Goal: Transaction & Acquisition: Purchase product/service

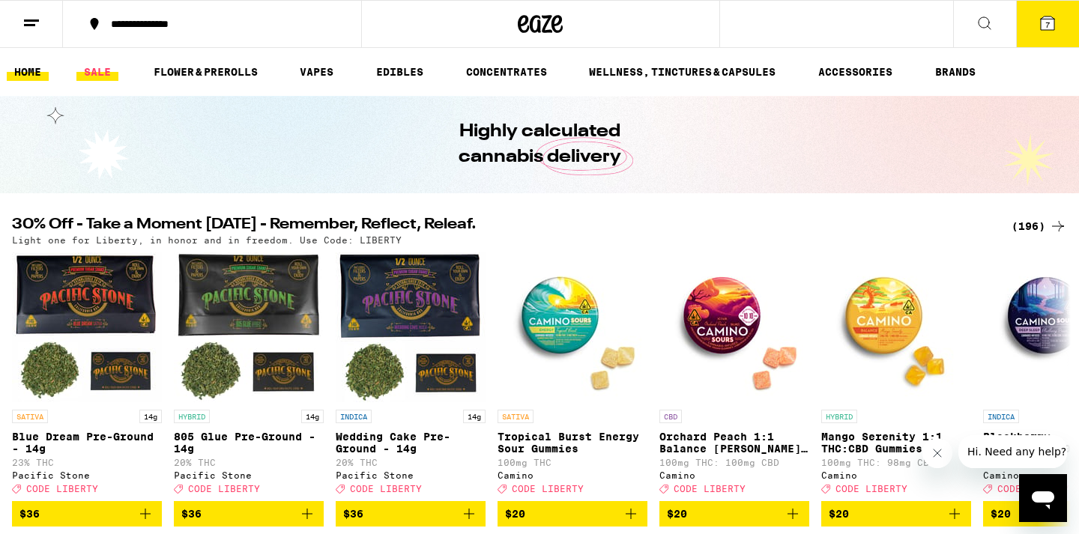
click at [99, 73] on link "SALE" at bounding box center [97, 72] width 42 height 18
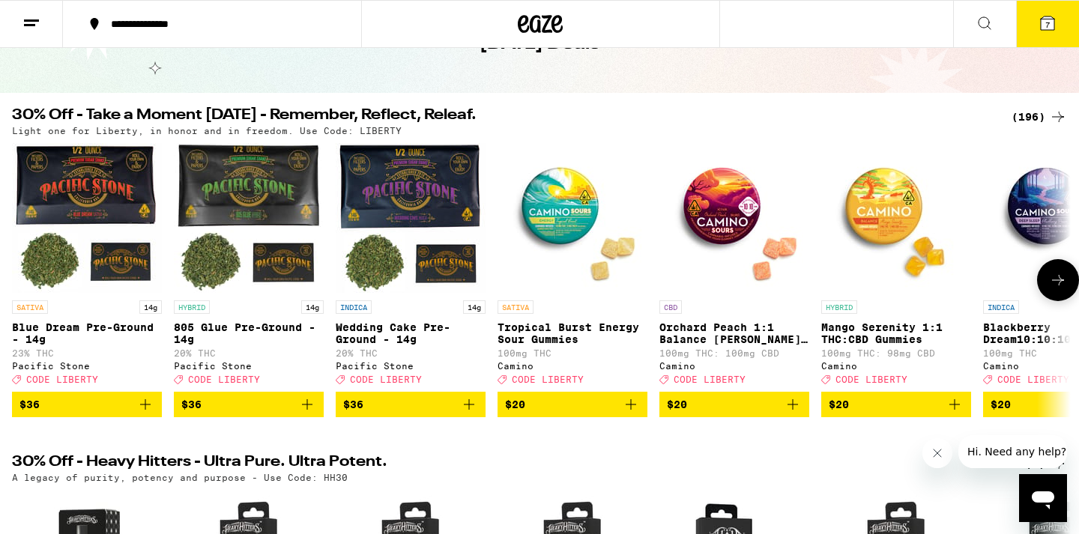
scroll to position [101, 0]
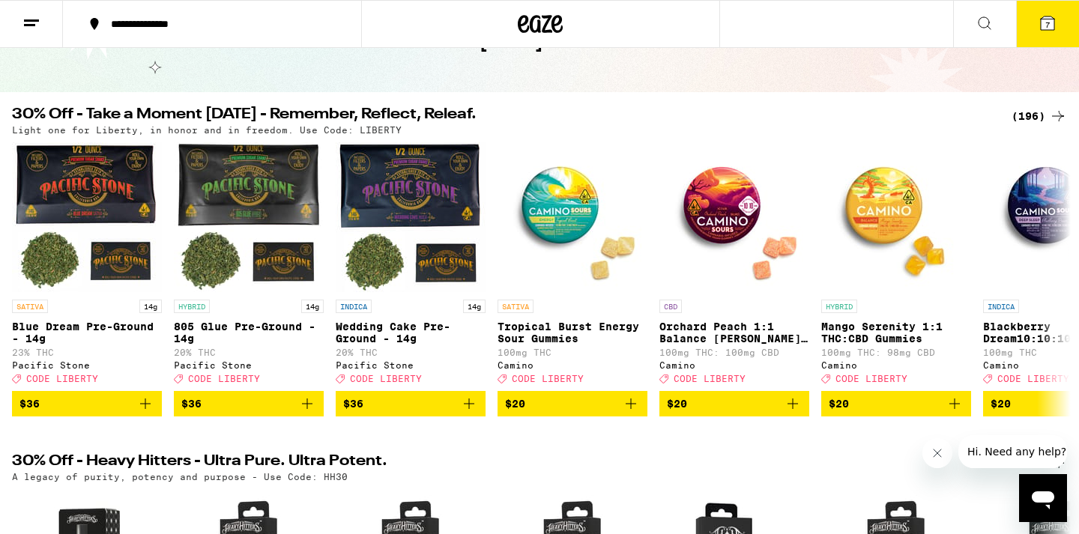
click at [1032, 118] on div "(196)" at bounding box center [1038, 116] width 55 height 18
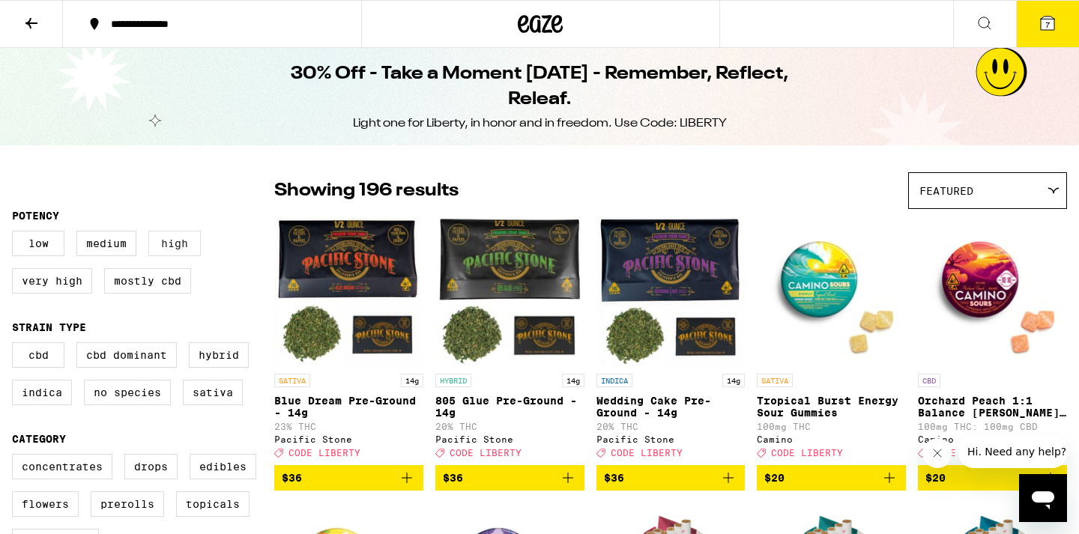
click at [189, 242] on label "High" at bounding box center [174, 243] width 52 height 25
click at [16, 234] on input "High" at bounding box center [15, 233] width 1 height 1
checkbox input "true"
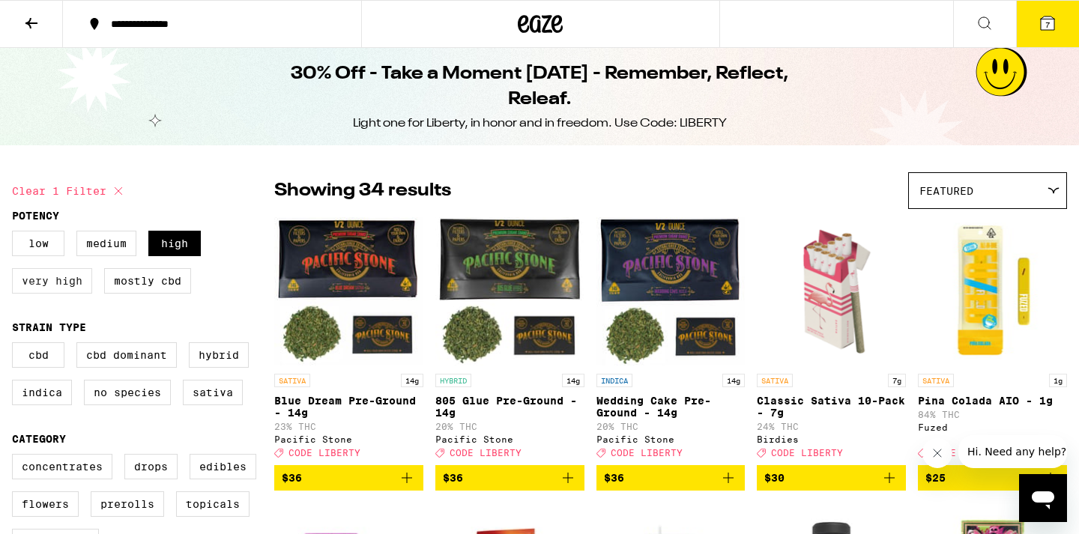
click at [51, 293] on label "Very High" at bounding box center [52, 280] width 80 height 25
click at [16, 234] on input "Very High" at bounding box center [15, 233] width 1 height 1
checkbox input "true"
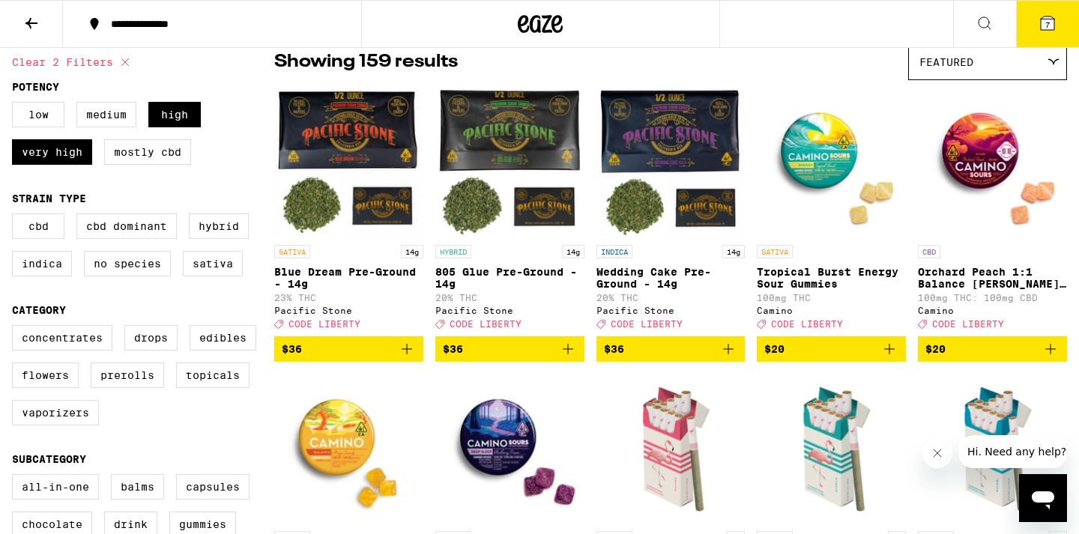
scroll to position [134, 0]
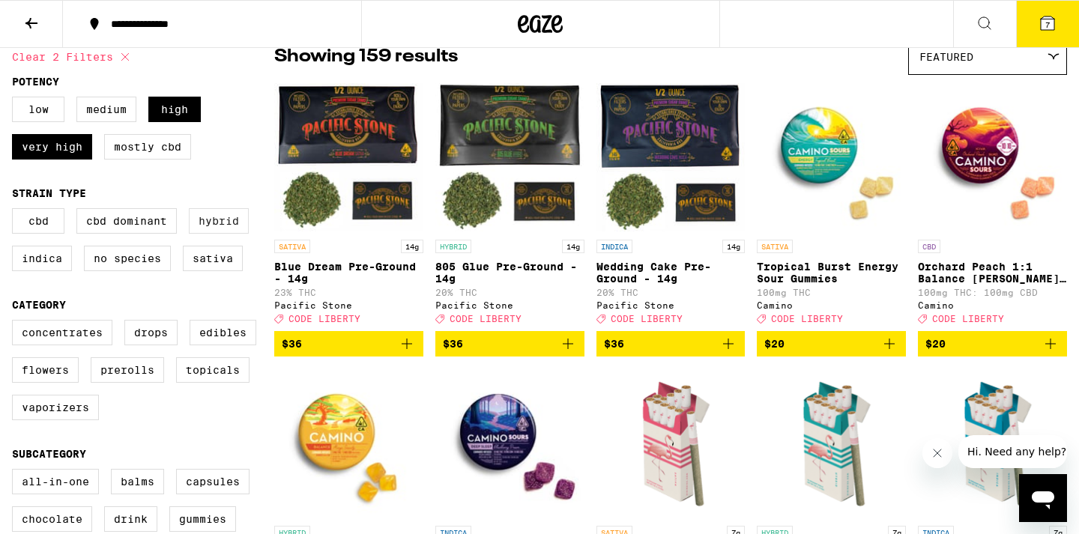
click at [220, 222] on label "Hybrid" at bounding box center [219, 220] width 60 height 25
click at [16, 211] on input "Hybrid" at bounding box center [15, 211] width 1 height 1
checkbox input "true"
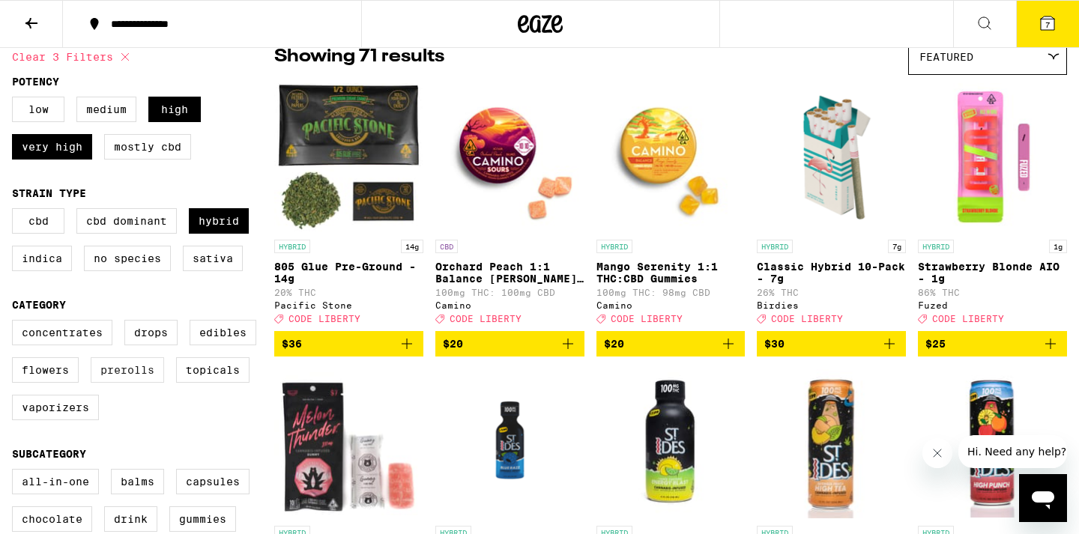
click at [123, 383] on label "Prerolls" at bounding box center [127, 369] width 73 height 25
click at [16, 323] on input "Prerolls" at bounding box center [15, 322] width 1 height 1
checkbox input "true"
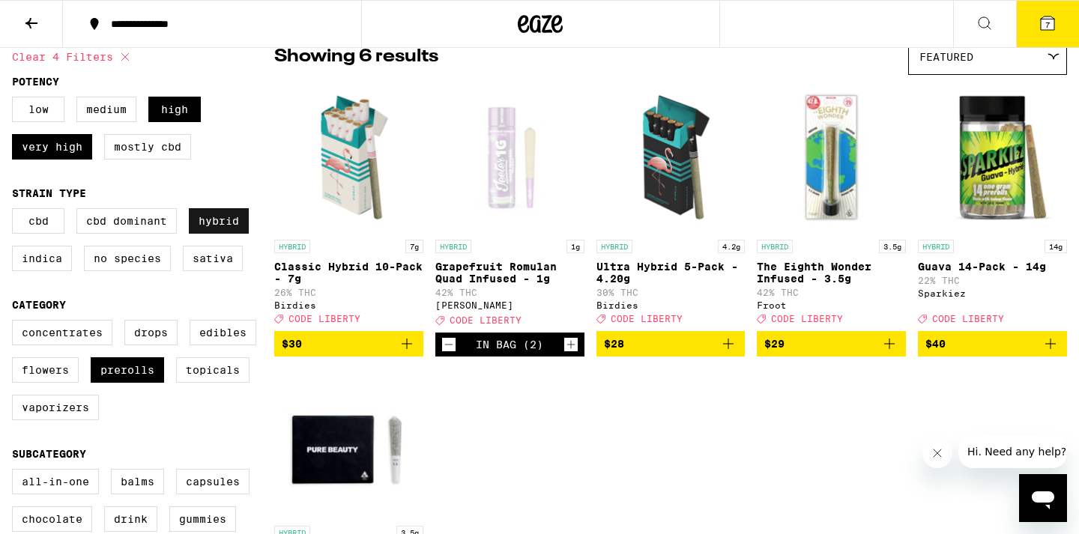
click at [221, 233] on label "Hybrid" at bounding box center [219, 220] width 60 height 25
click at [16, 211] on input "Hybrid" at bounding box center [15, 211] width 1 height 1
checkbox input "false"
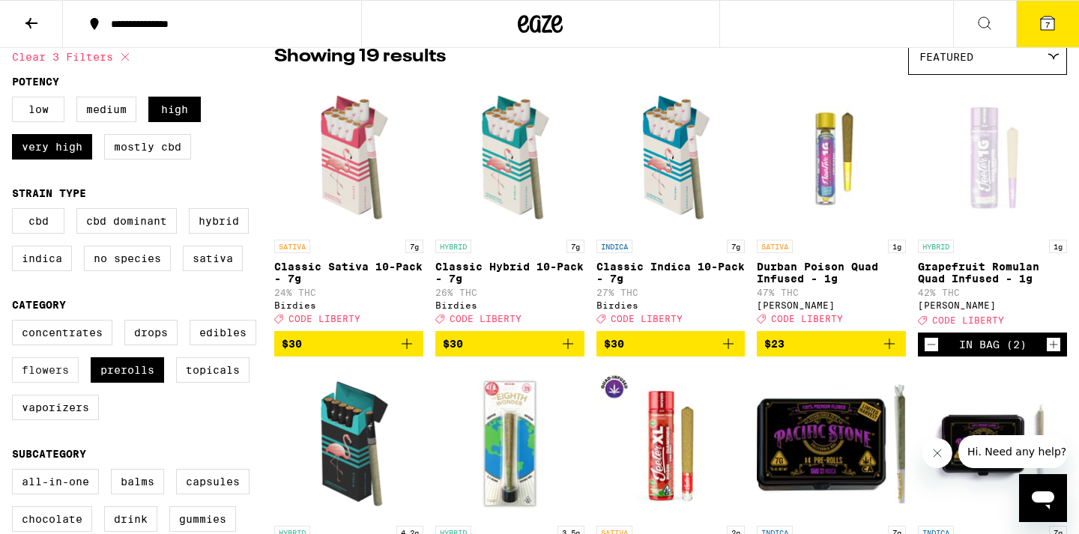
click at [42, 383] on label "Flowers" at bounding box center [45, 369] width 67 height 25
click at [16, 323] on input "Flowers" at bounding box center [15, 322] width 1 height 1
checkbox input "true"
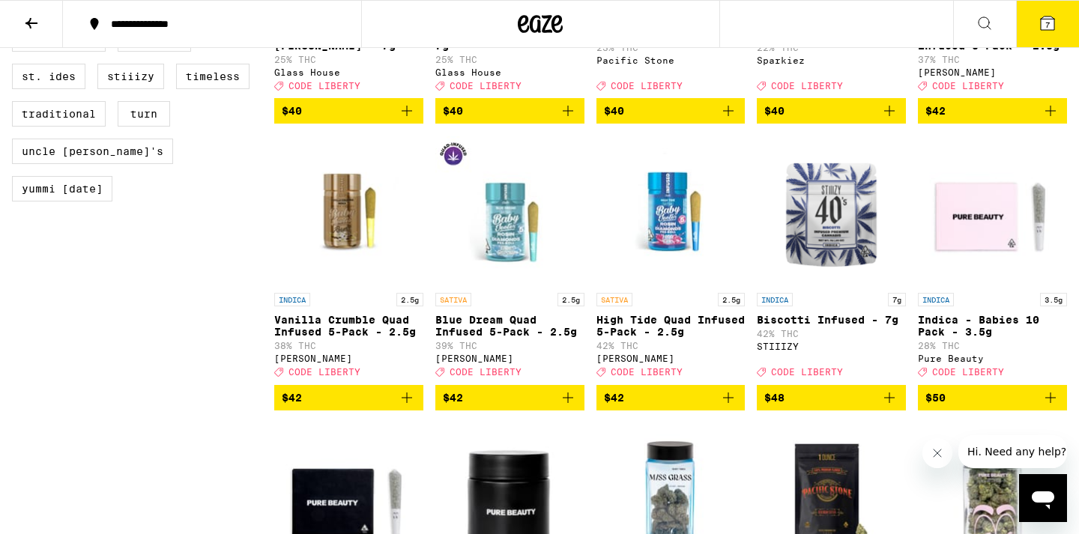
scroll to position [1516, 0]
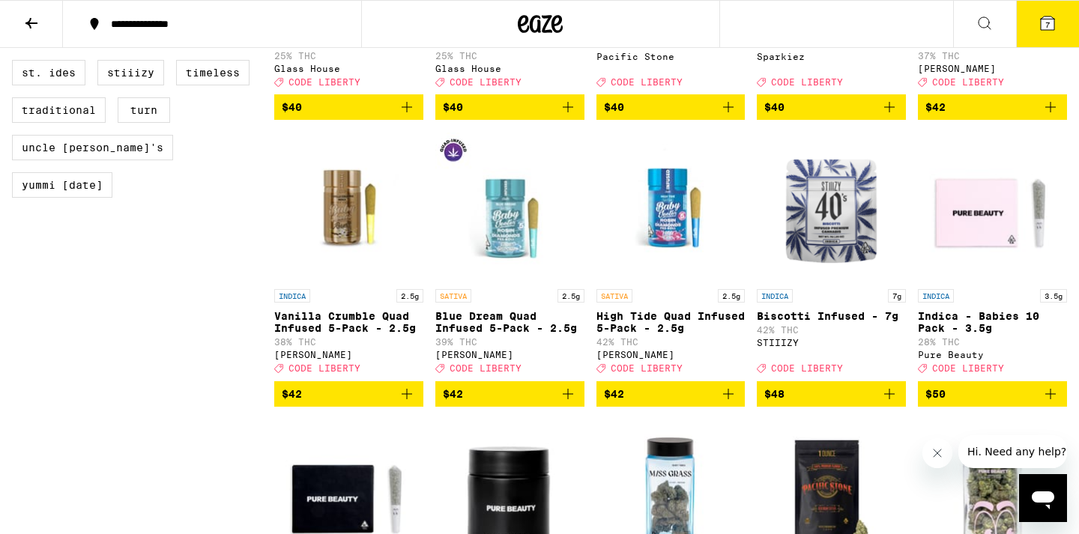
click at [411, 403] on icon "Add to bag" at bounding box center [407, 394] width 18 height 18
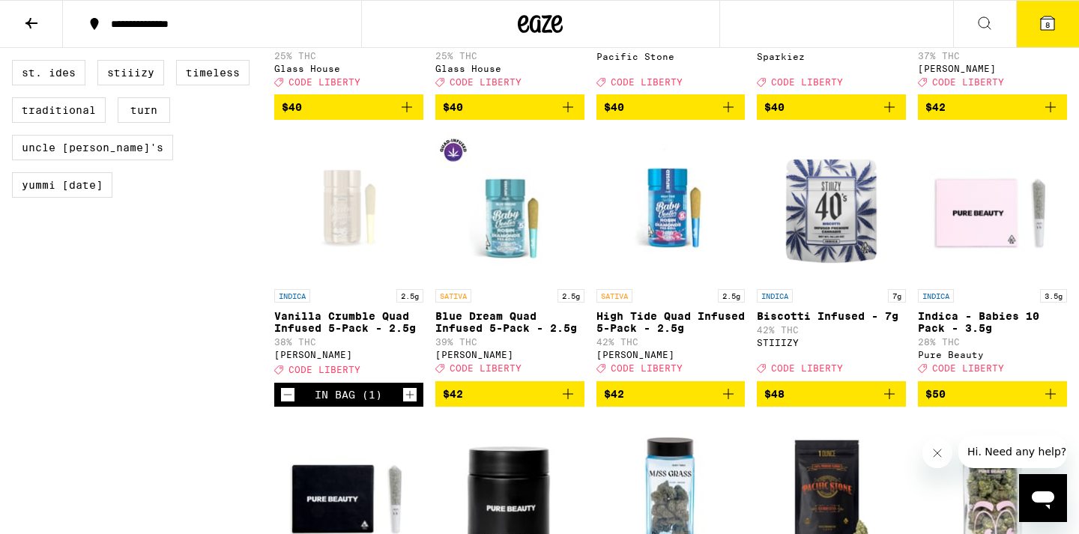
click at [409, 404] on icon "Increment" at bounding box center [409, 395] width 13 height 18
click at [726, 403] on icon "Add to bag" at bounding box center [728, 394] width 18 height 18
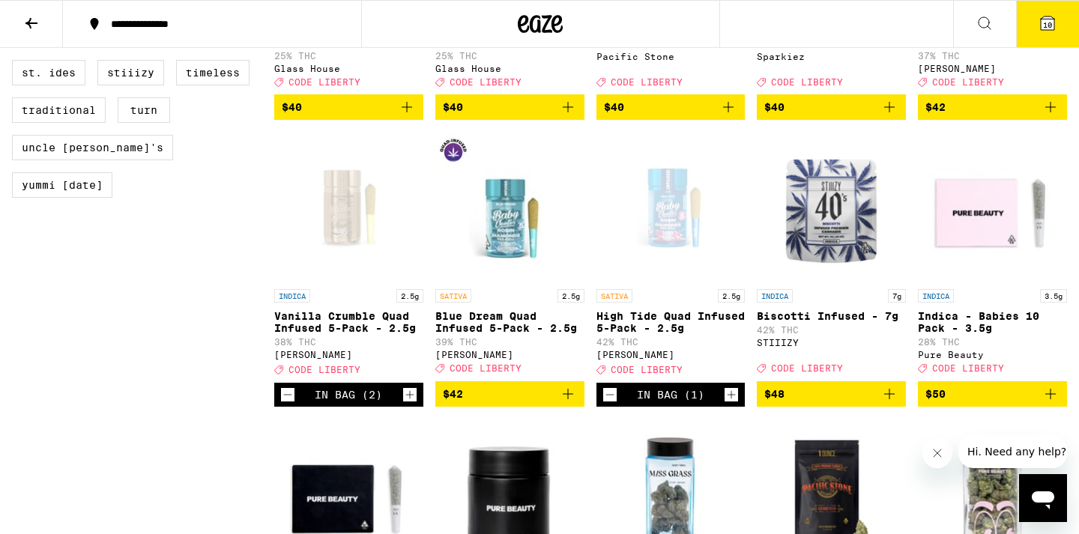
click at [731, 404] on icon "Increment" at bounding box center [730, 395] width 13 height 18
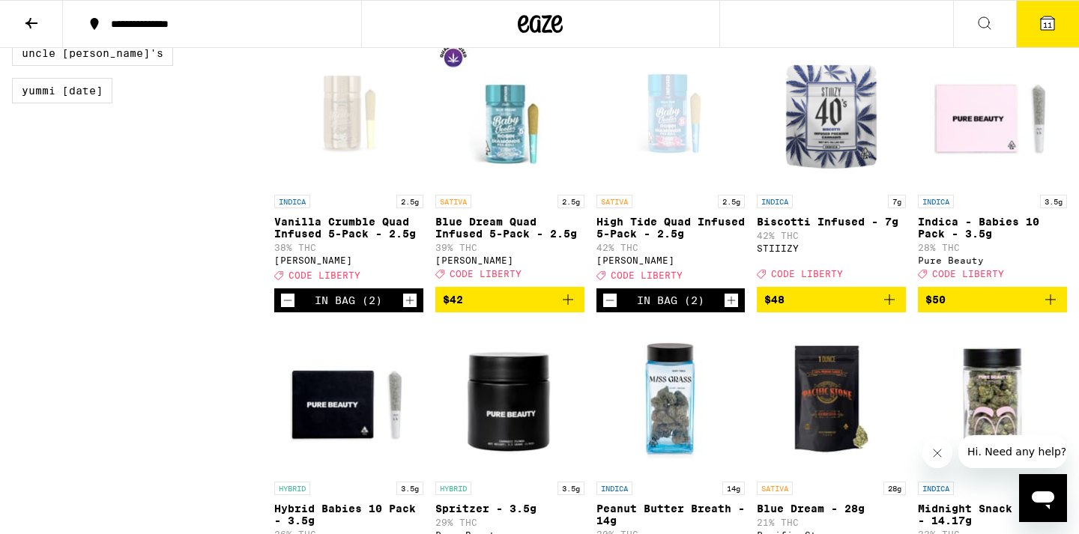
scroll to position [1611, 0]
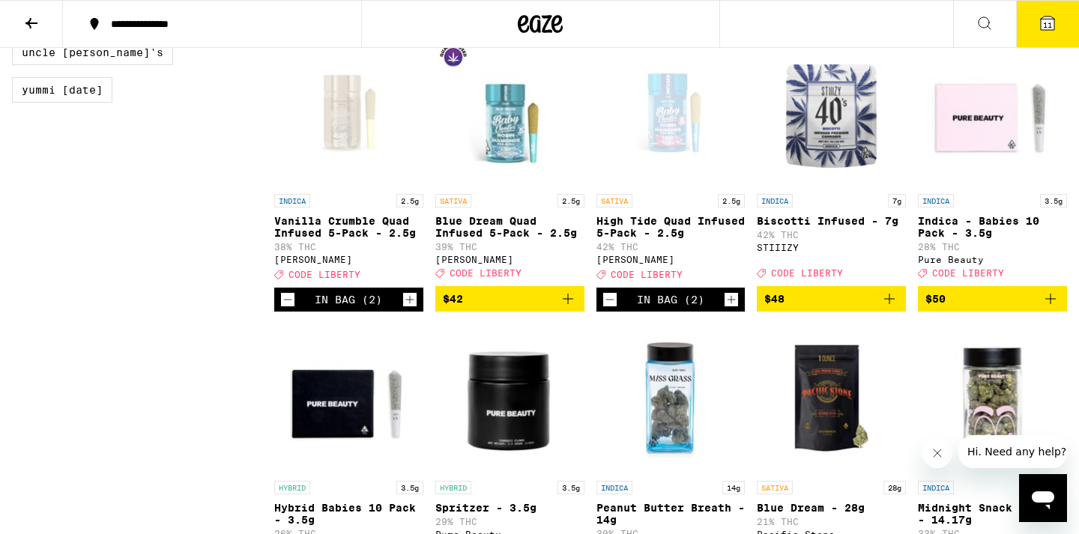
click at [889, 304] on icon "Add to bag" at bounding box center [889, 299] width 10 height 10
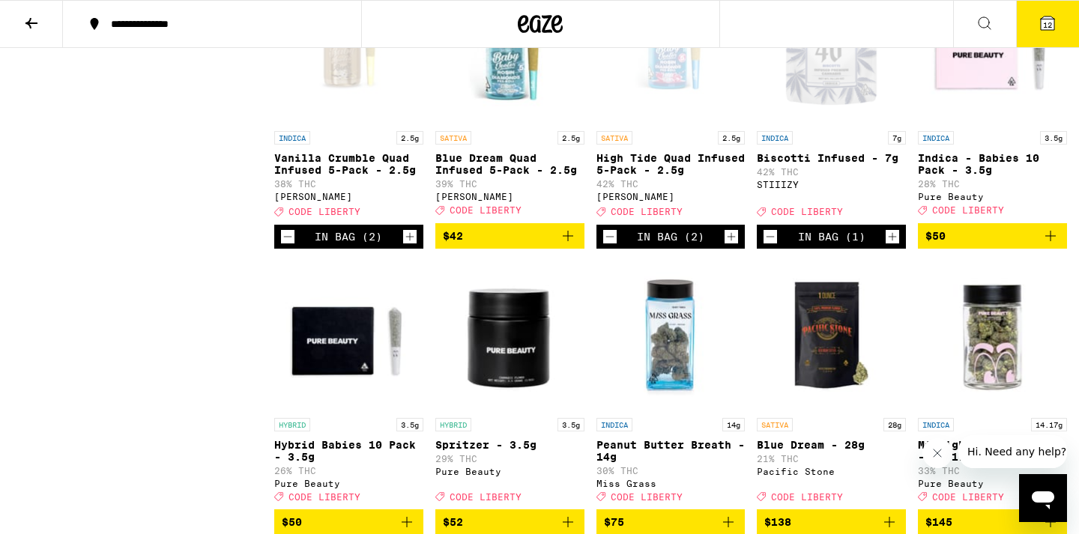
scroll to position [1673, 0]
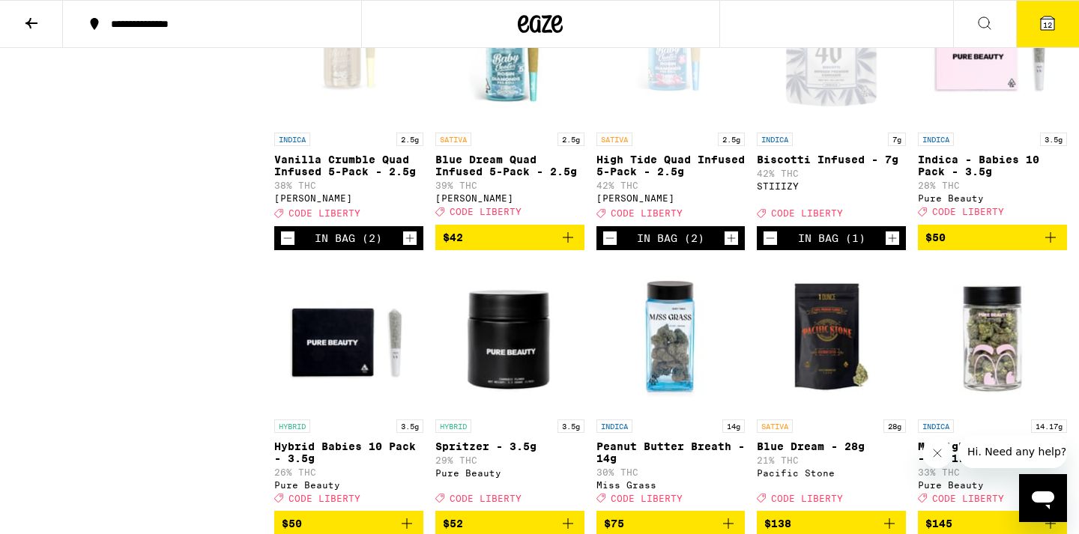
click at [770, 247] on icon "Decrement" at bounding box center [769, 238] width 13 height 18
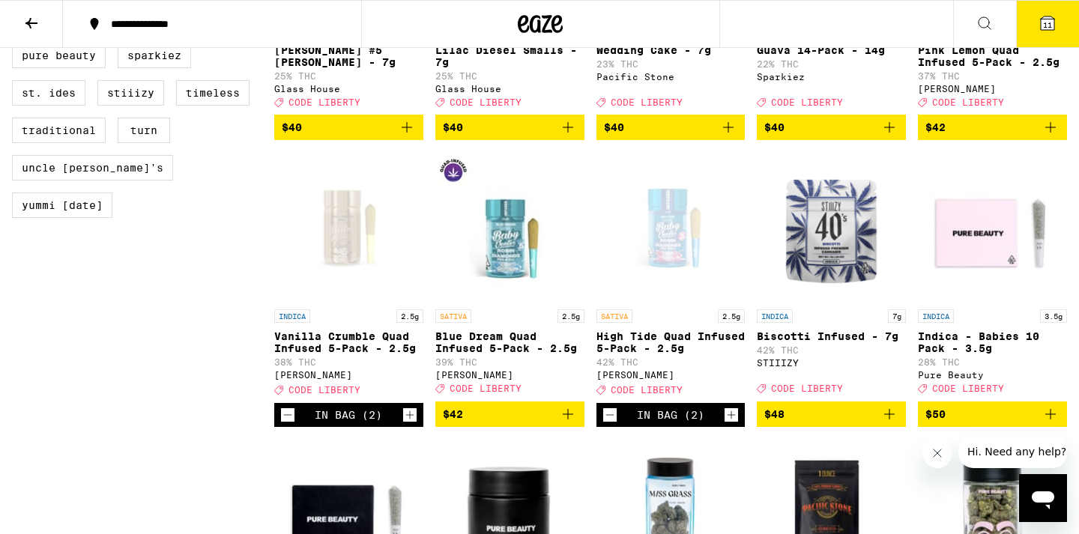
scroll to position [1502, 0]
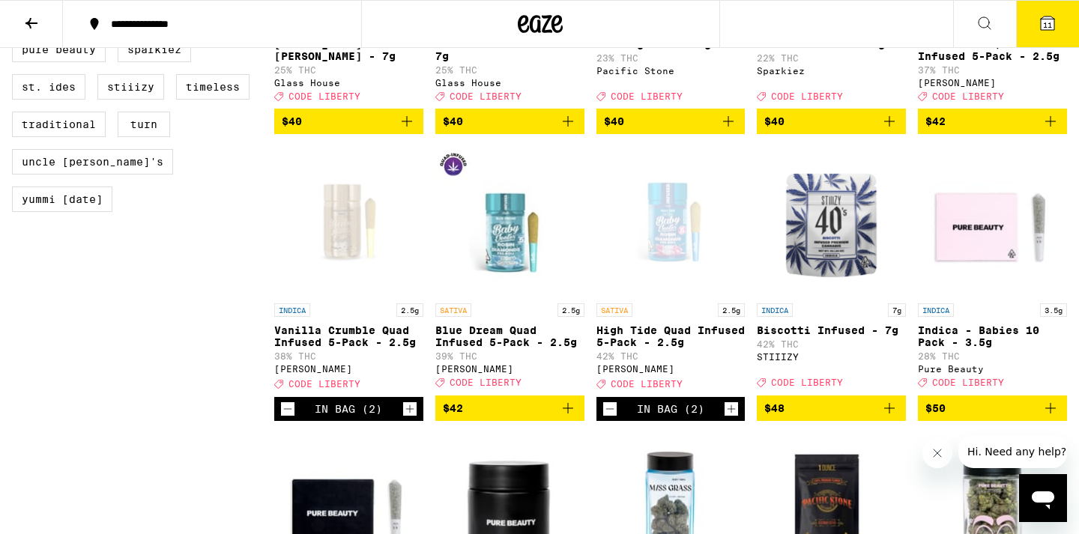
click at [891, 417] on icon "Add to bag" at bounding box center [889, 408] width 18 height 18
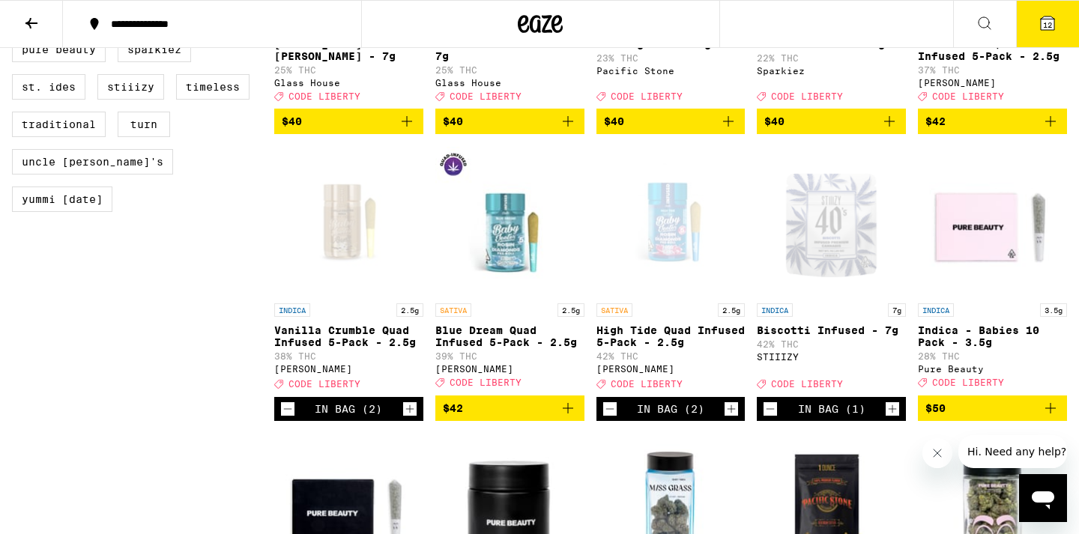
click at [1054, 24] on icon at bounding box center [1047, 22] width 13 height 13
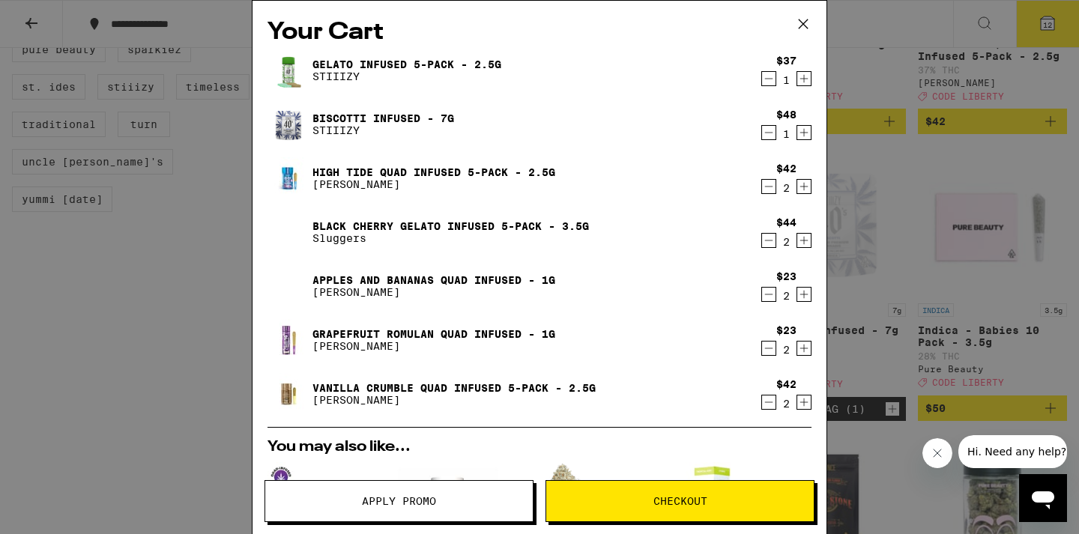
click at [771, 81] on icon "Decrement" at bounding box center [768, 79] width 13 height 18
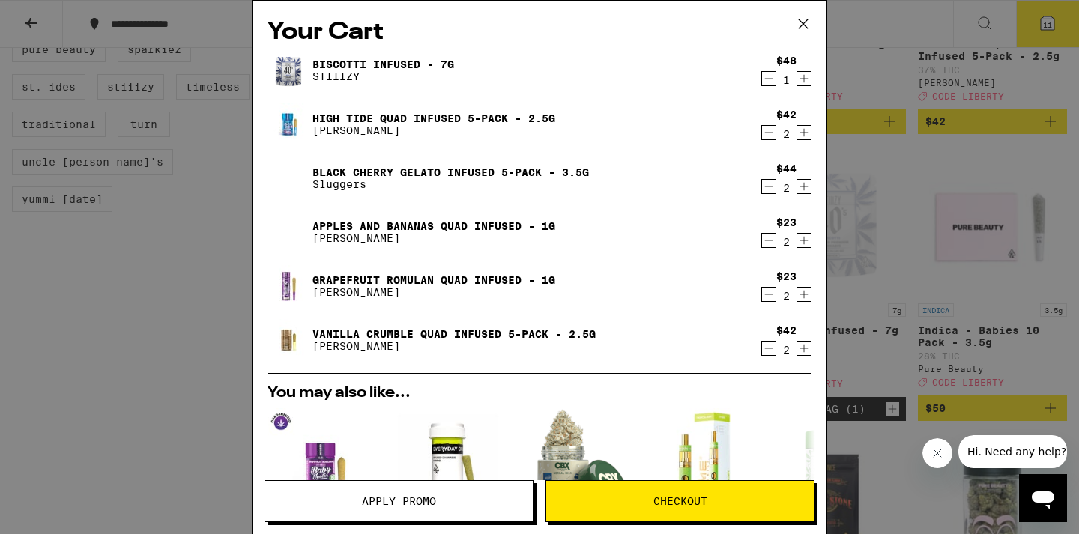
click at [772, 189] on icon "Decrement" at bounding box center [768, 187] width 13 height 18
click at [770, 187] on icon "Decrement" at bounding box center [769, 187] width 8 height 0
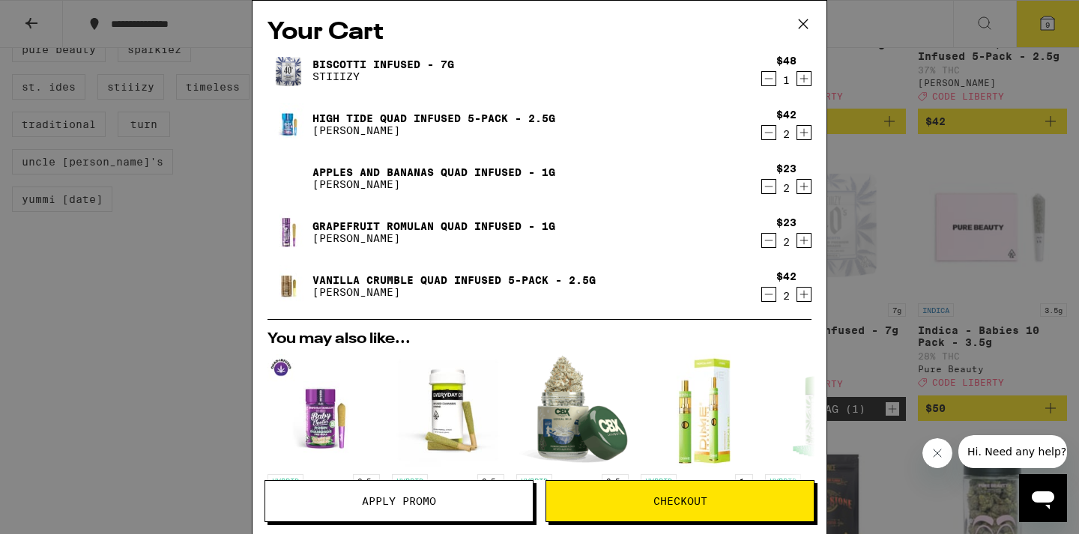
click at [771, 190] on icon "Decrement" at bounding box center [768, 187] width 13 height 18
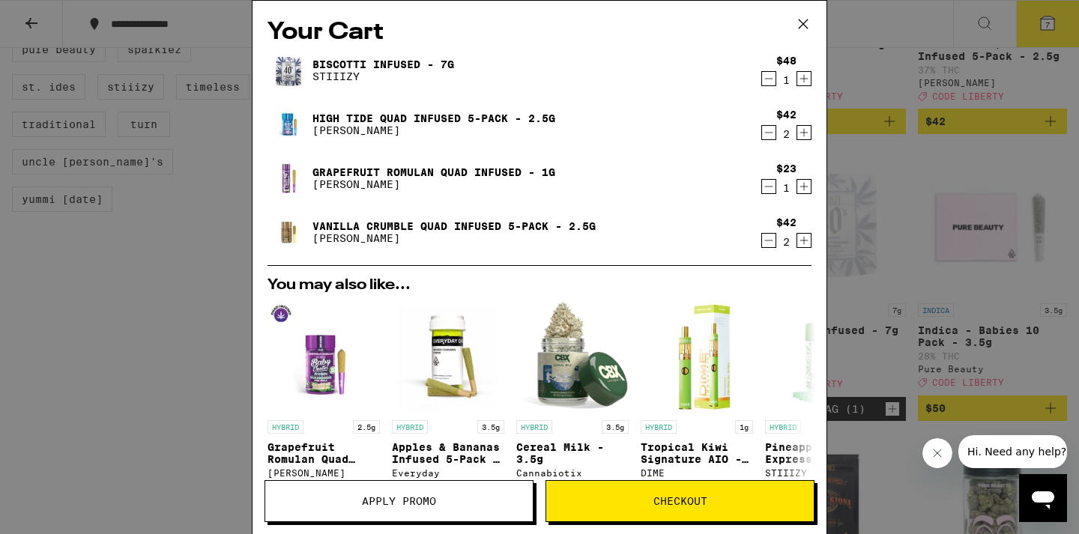
click at [925, 136] on div "Your Cart Biscotti Infused - 7g STIIIZY $48 1 High Tide Quad Infused 5-Pack - 2…" at bounding box center [539, 267] width 1079 height 534
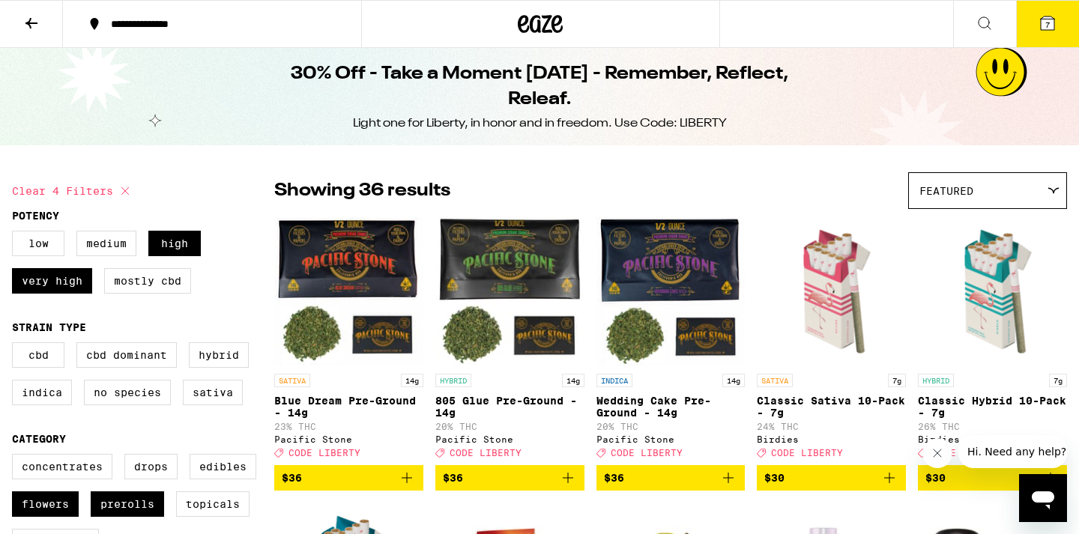
click at [1053, 27] on icon at bounding box center [1047, 22] width 13 height 13
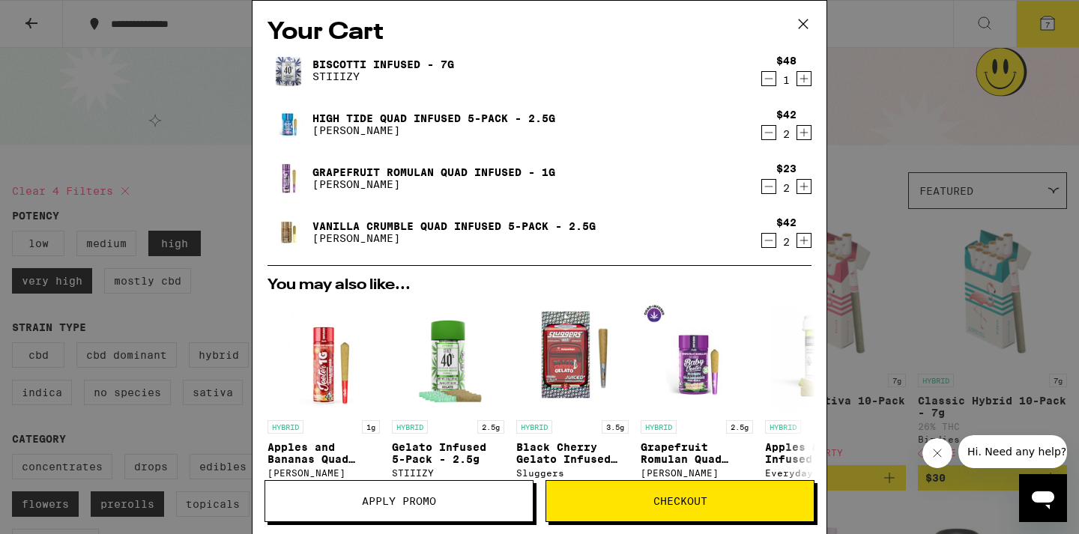
click at [803, 79] on icon "Increment" at bounding box center [803, 79] width 13 height 18
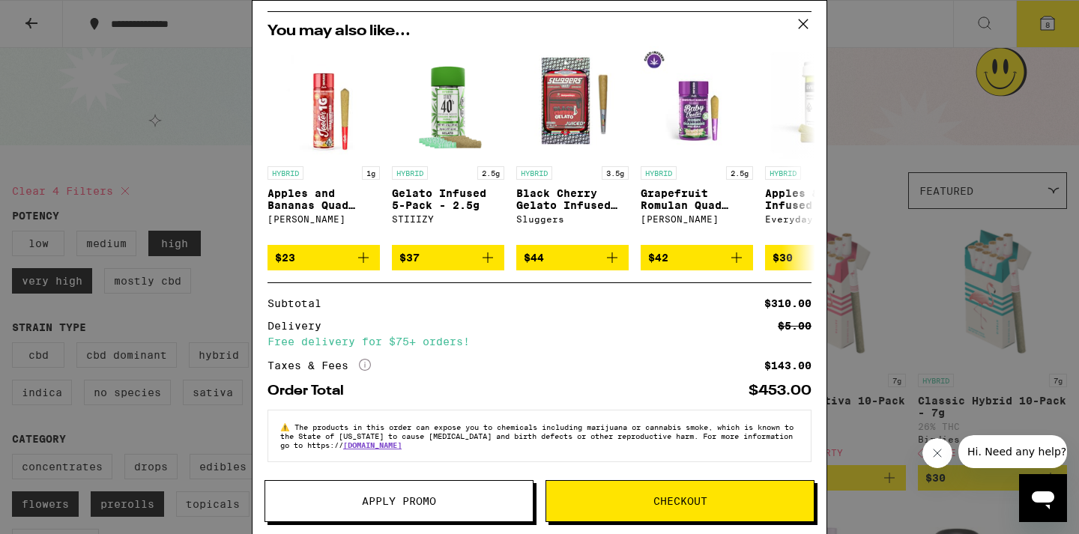
scroll to position [265, 0]
click at [392, 506] on span "Apply Promo" at bounding box center [399, 501] width 74 height 10
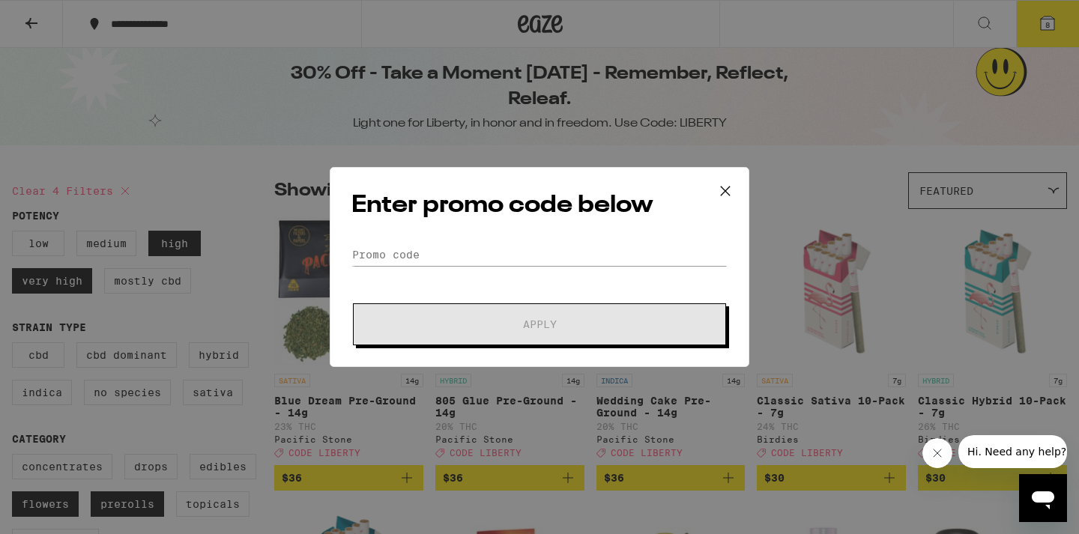
click at [468, 240] on div "Enter promo code below Promo Code Apply" at bounding box center [540, 267] width 420 height 200
click at [470, 248] on input "Promo Code" at bounding box center [539, 254] width 376 height 22
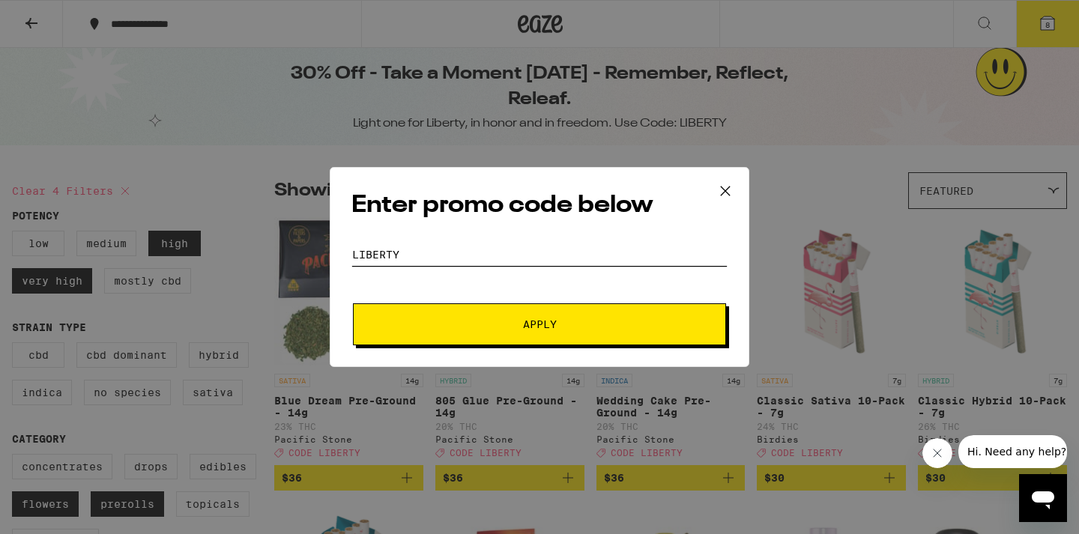
type input "LIBERTY"
click at [498, 339] on button "Apply" at bounding box center [539, 324] width 373 height 42
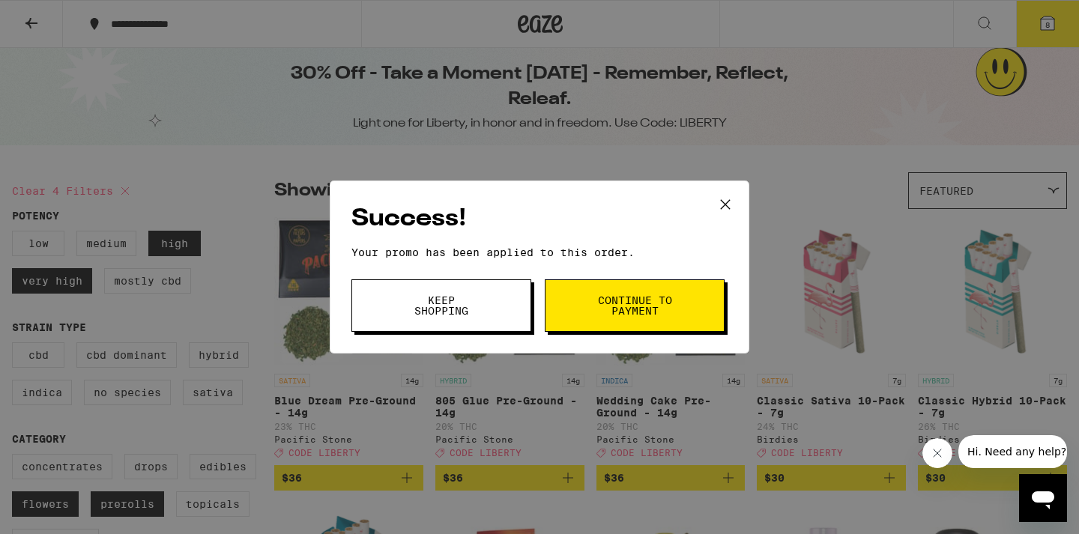
click at [479, 311] on span "Keep Shopping" at bounding box center [441, 305] width 76 height 21
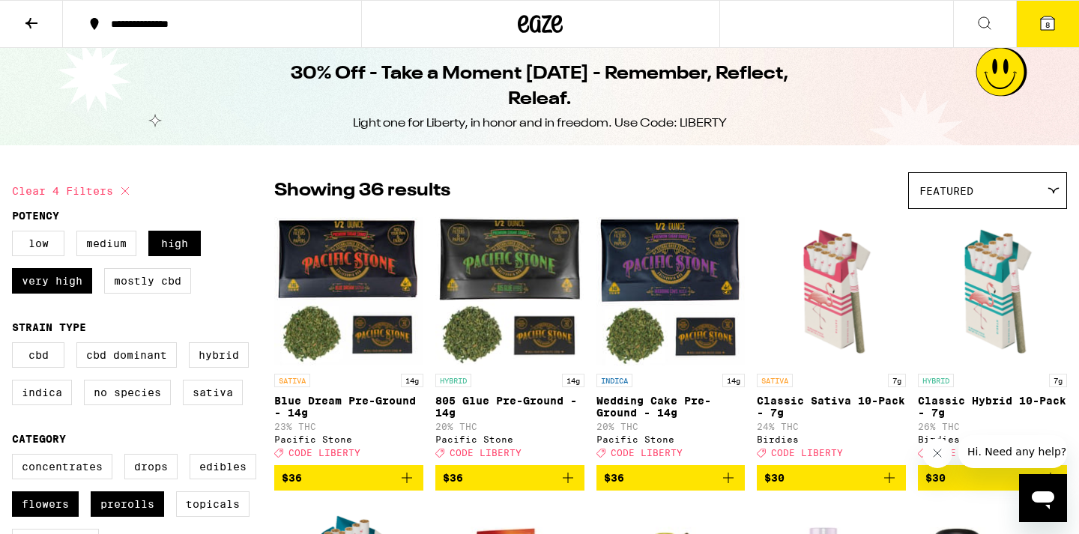
click at [1058, 20] on button "8" at bounding box center [1047, 24] width 63 height 46
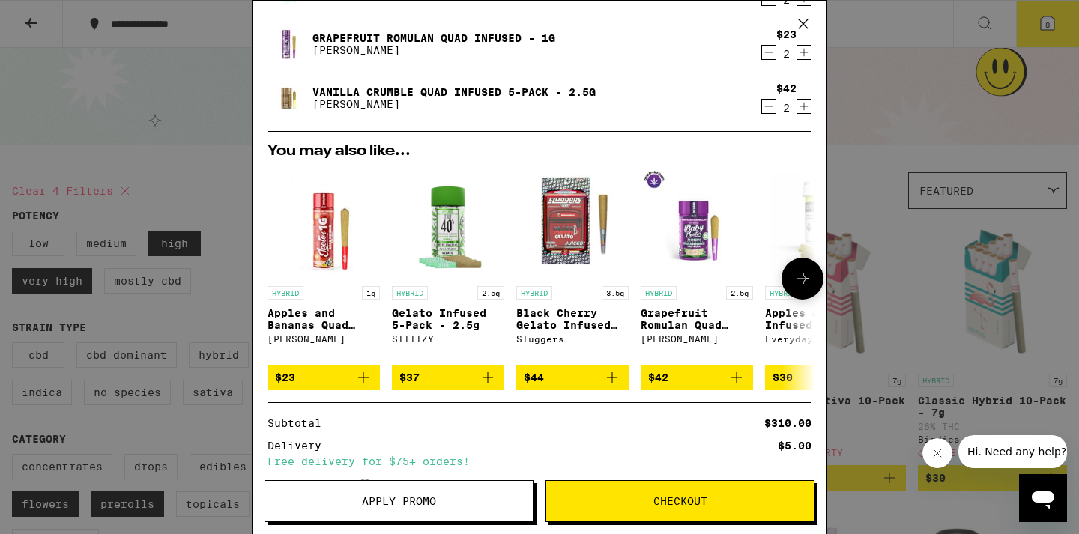
scroll to position [136, 0]
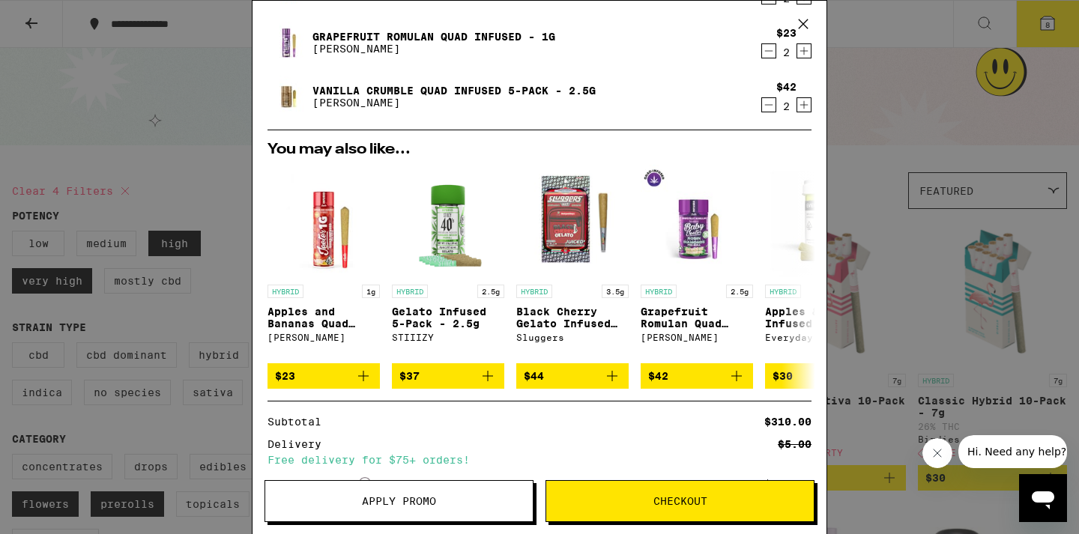
click at [908, 93] on div "Your Cart Biscotti Infused - 7g STIIIZY $48 2 High Tide Quad Infused 5-Pack - 2…" at bounding box center [539, 267] width 1079 height 534
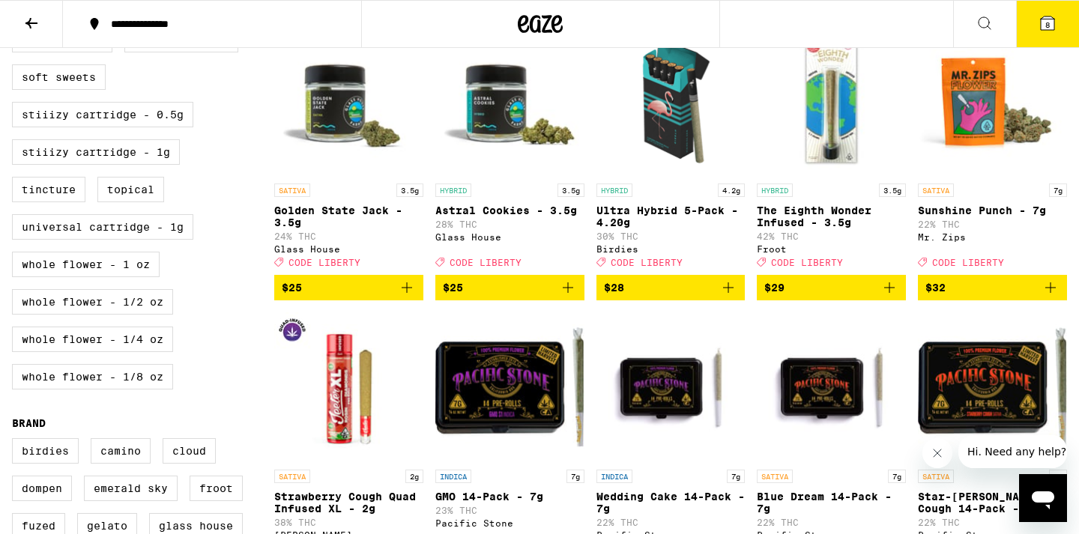
scroll to position [764, 0]
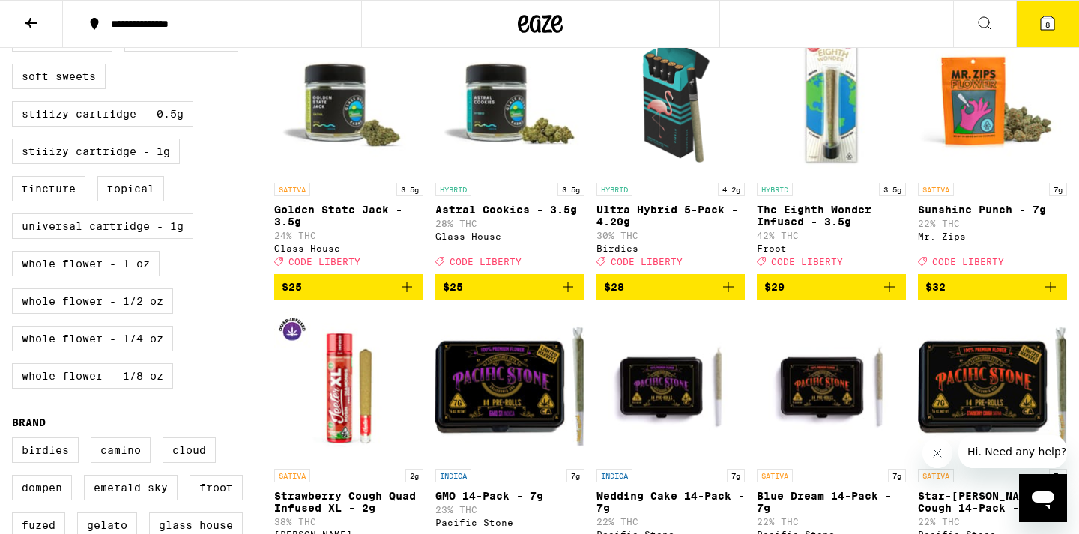
click at [891, 296] on icon "Add to bag" at bounding box center [889, 287] width 18 height 18
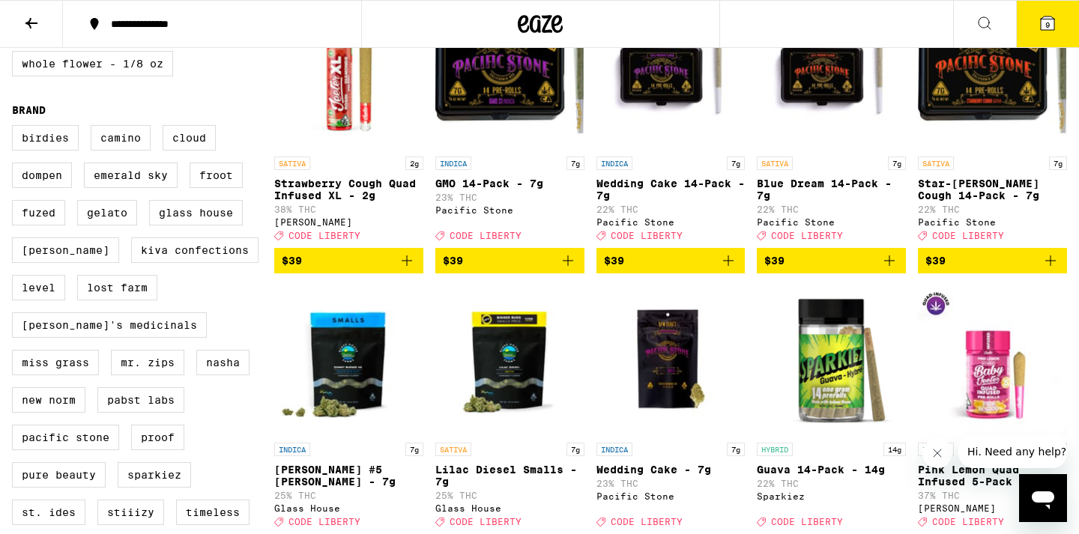
scroll to position [1076, 0]
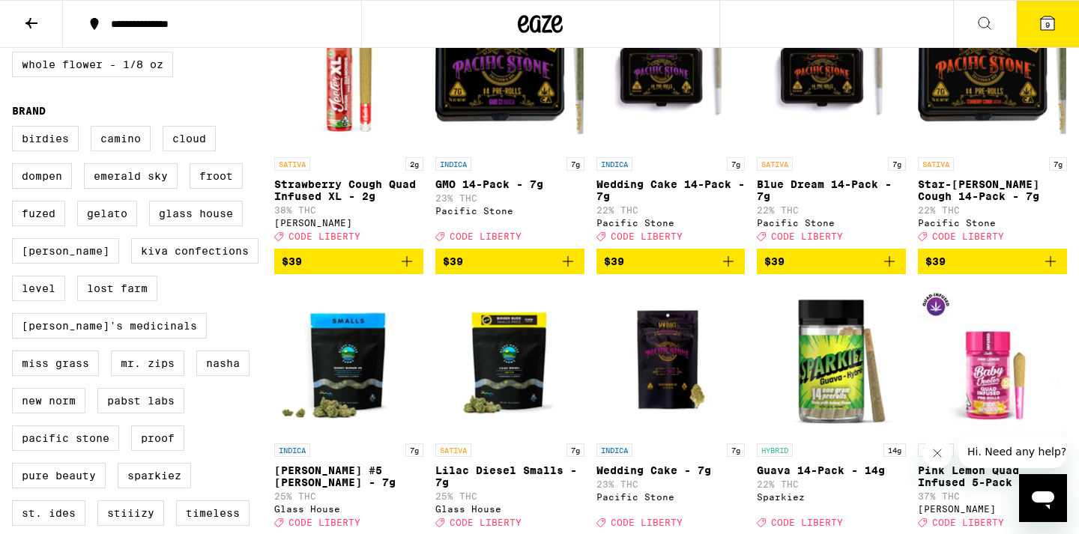
click at [410, 270] on icon "Add to bag" at bounding box center [407, 261] width 18 height 18
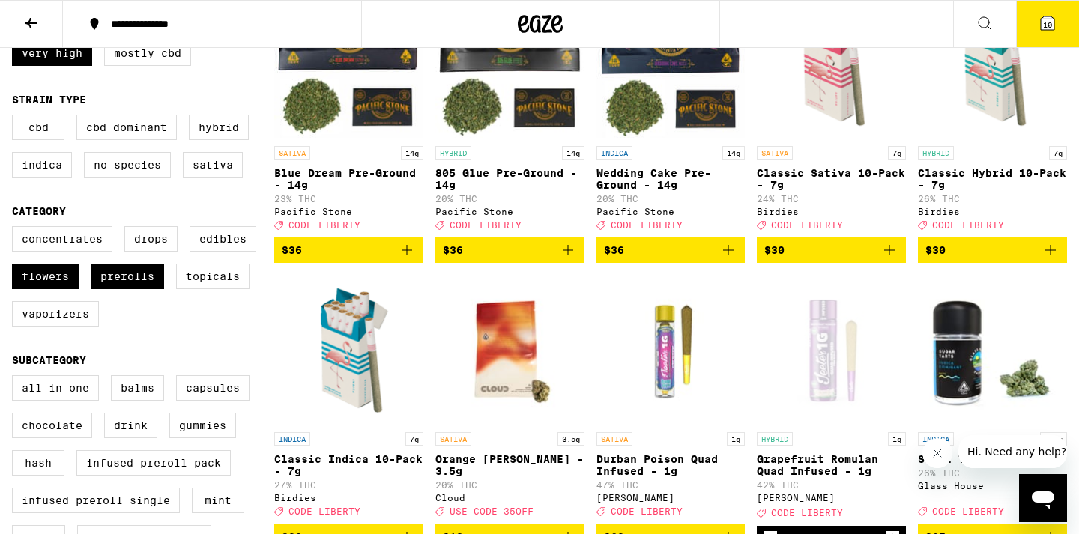
scroll to position [213, 0]
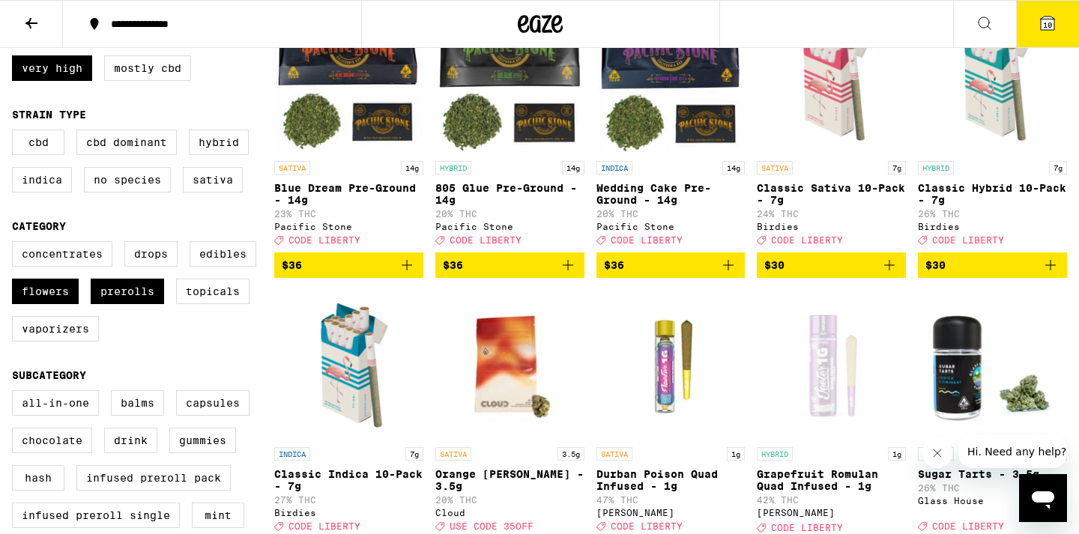
click at [1052, 274] on icon "Add to bag" at bounding box center [1050, 265] width 18 height 18
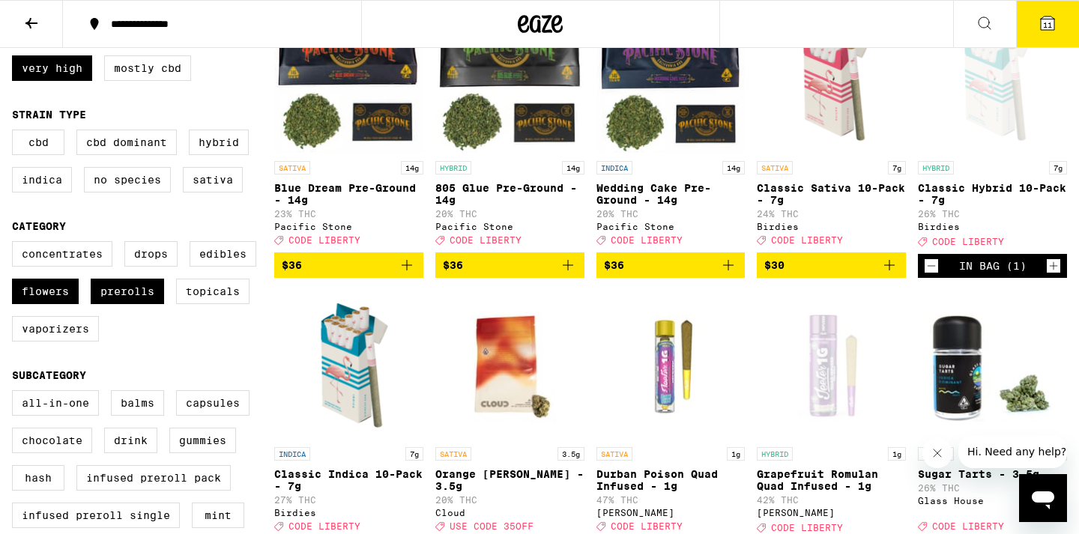
click at [1042, 18] on icon at bounding box center [1047, 22] width 13 height 13
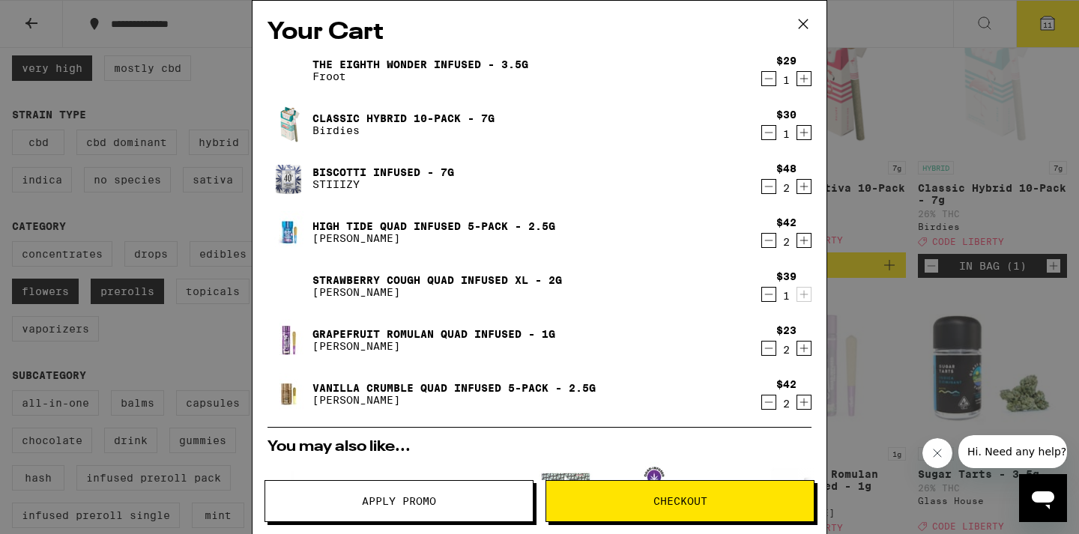
click at [770, 354] on icon "Decrement" at bounding box center [768, 348] width 13 height 18
click at [771, 403] on icon "Decrement" at bounding box center [768, 402] width 13 height 18
click at [766, 351] on icon "Decrement" at bounding box center [768, 348] width 13 height 18
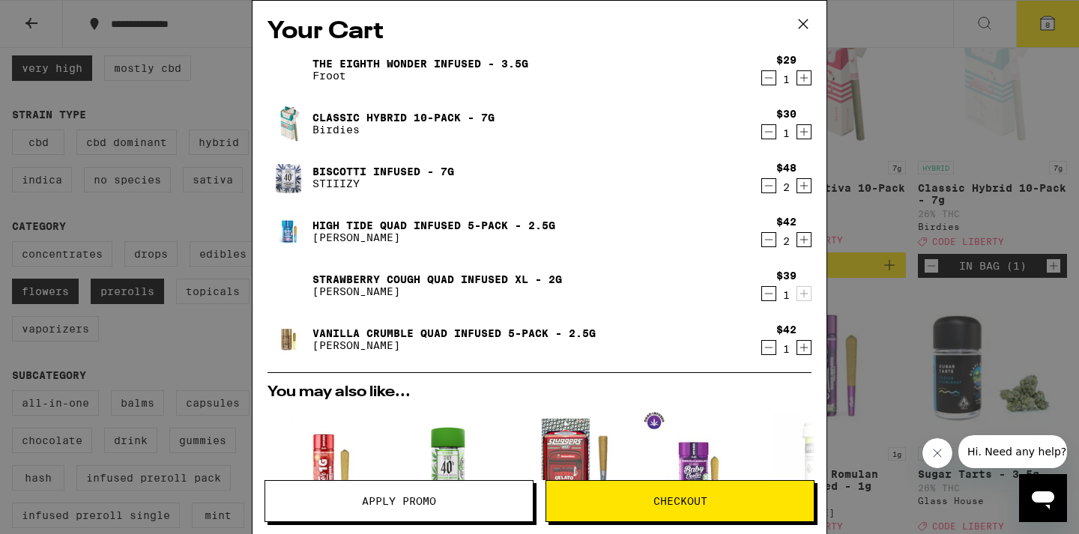
click at [767, 348] on icon "Decrement" at bounding box center [768, 348] width 13 height 18
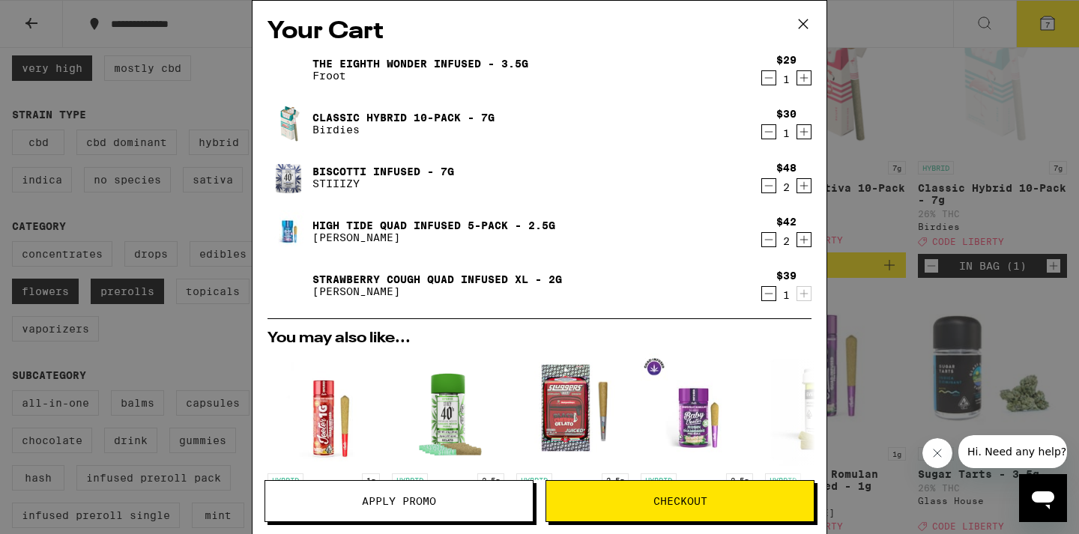
click at [799, 83] on icon "Increment" at bounding box center [803, 78] width 13 height 18
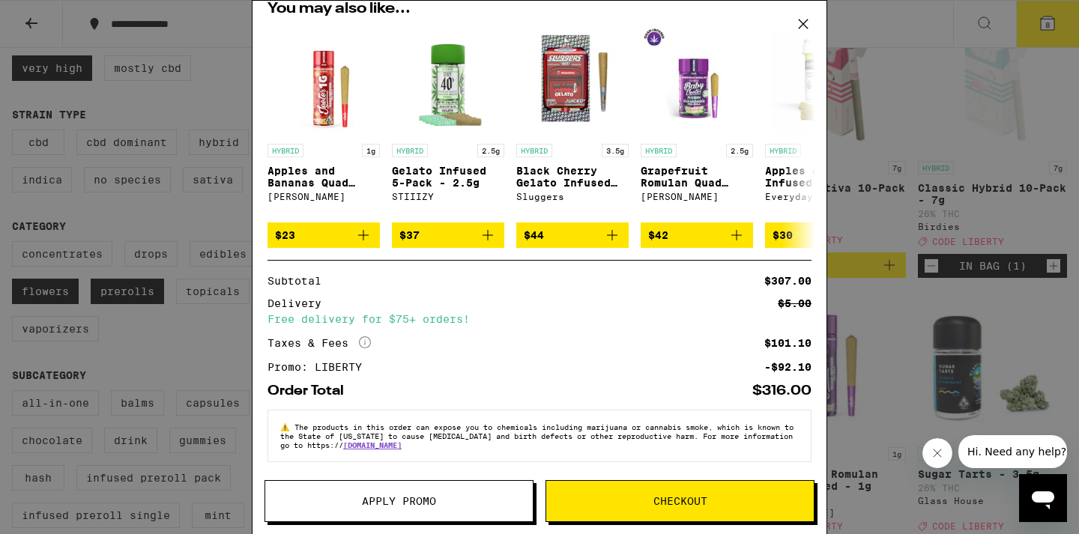
scroll to position [342, 0]
click at [649, 495] on button "Checkout" at bounding box center [679, 501] width 269 height 42
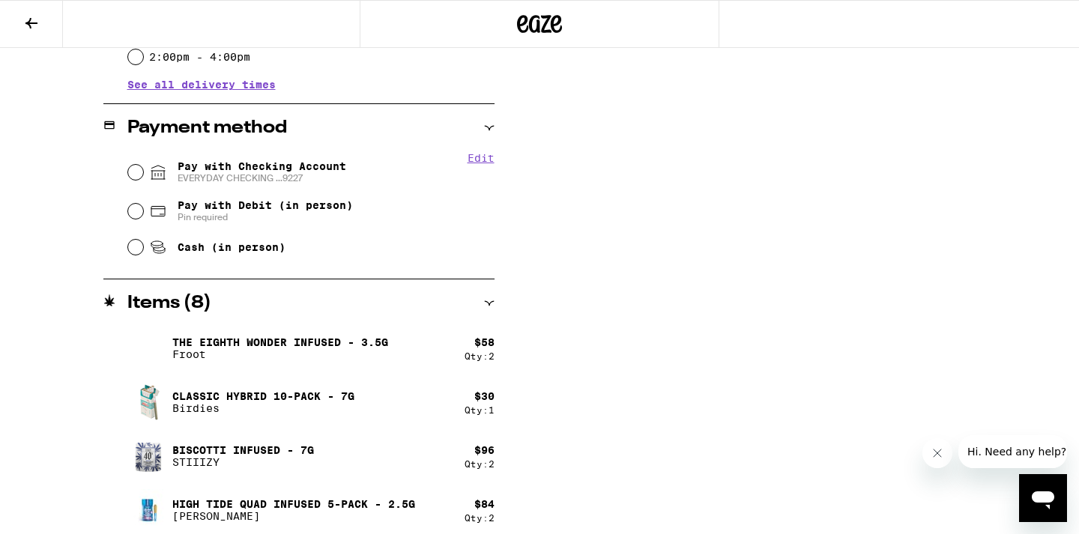
scroll to position [589, 0]
click at [140, 255] on input "Cash (in person)" at bounding box center [135, 247] width 15 height 15
radio input "true"
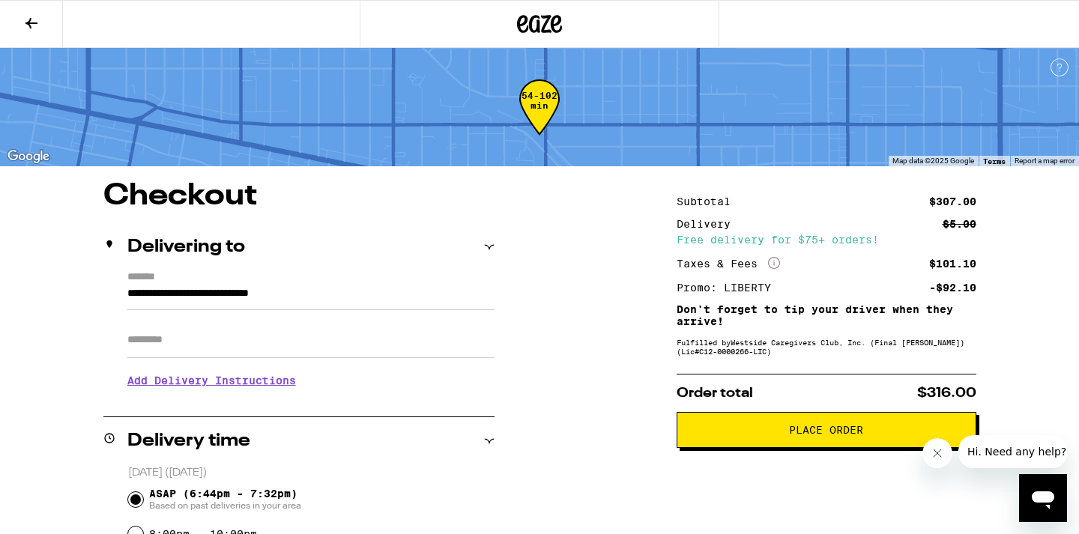
scroll to position [0, 0]
click at [847, 435] on span "Place Order" at bounding box center [826, 430] width 74 height 10
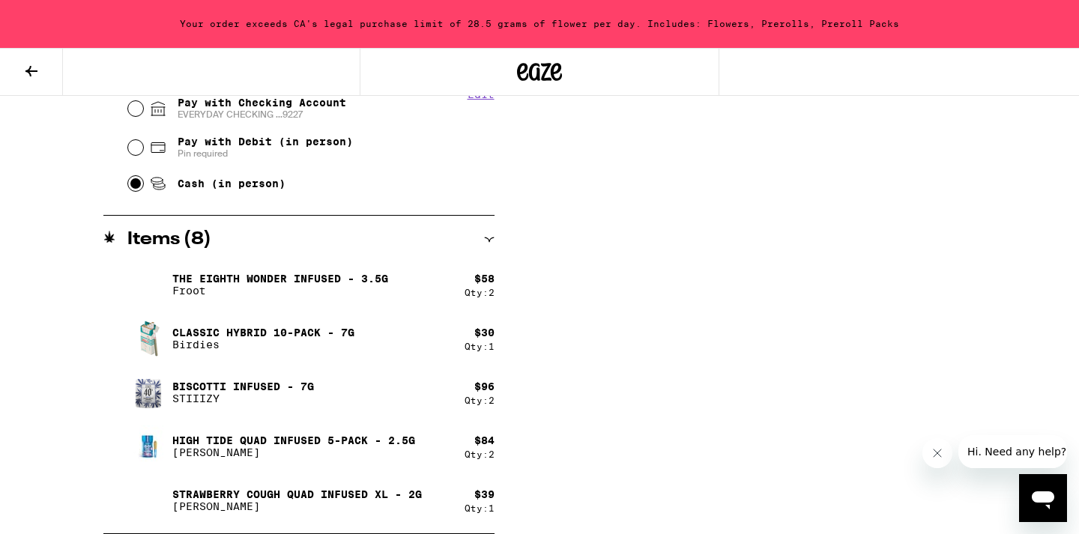
scroll to position [700, 0]
click at [36, 66] on icon at bounding box center [31, 71] width 18 height 18
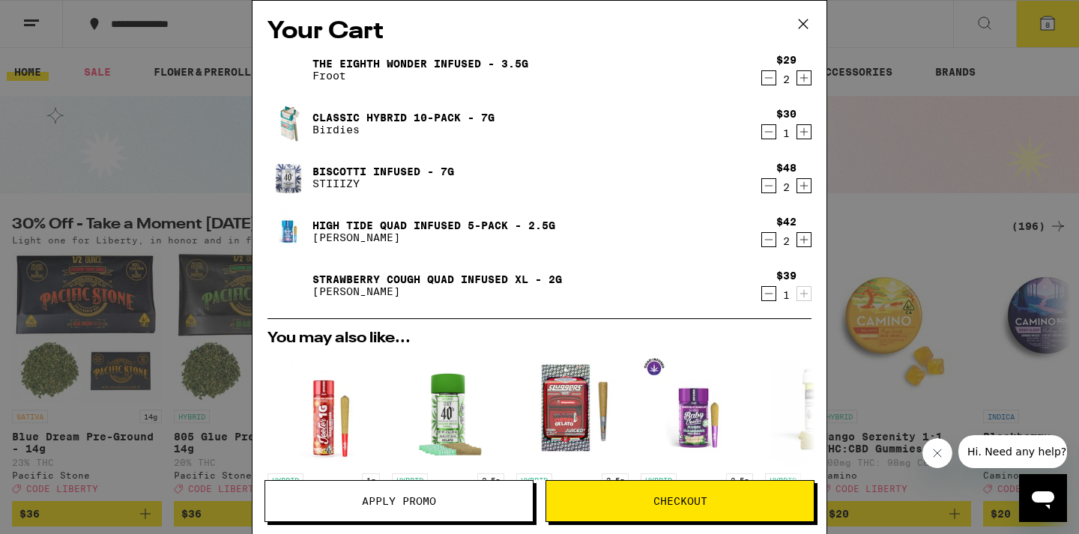
scroll to position [4, 0]
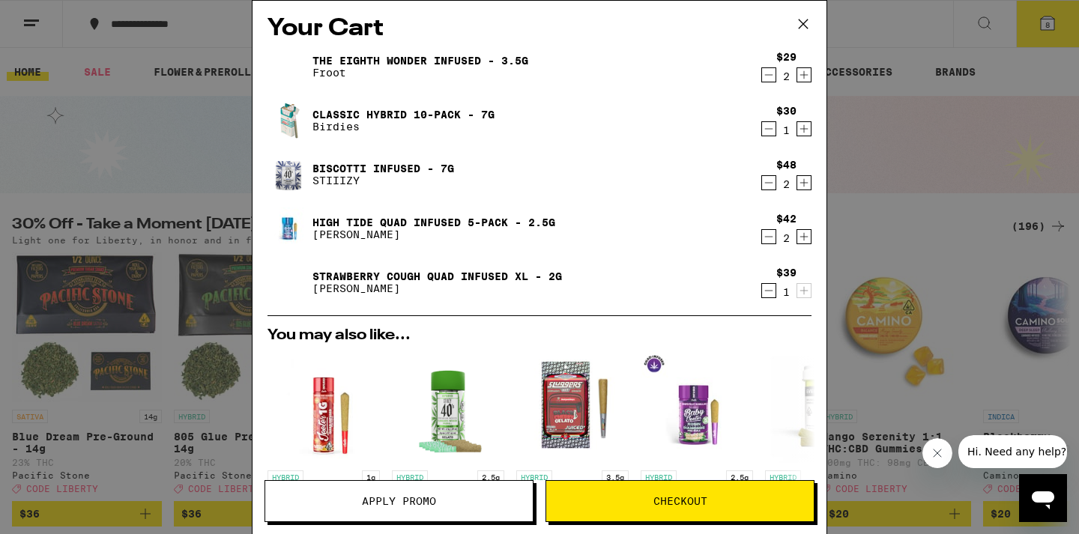
click at [767, 237] on icon "Decrement" at bounding box center [768, 237] width 13 height 18
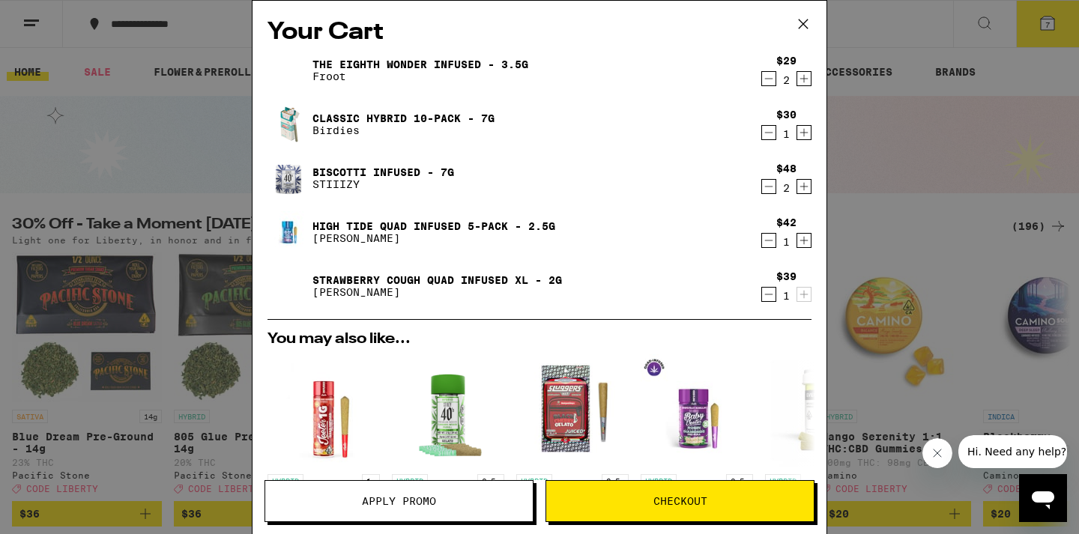
scroll to position [0, 0]
click at [715, 504] on span "Checkout" at bounding box center [679, 501] width 267 height 10
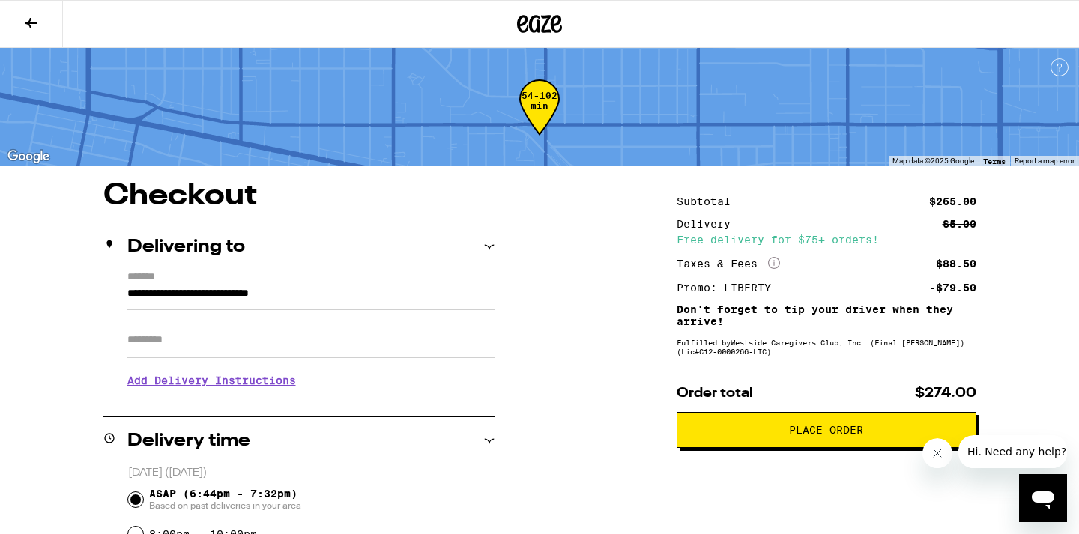
click at [835, 435] on span "Place Order" at bounding box center [826, 430] width 74 height 10
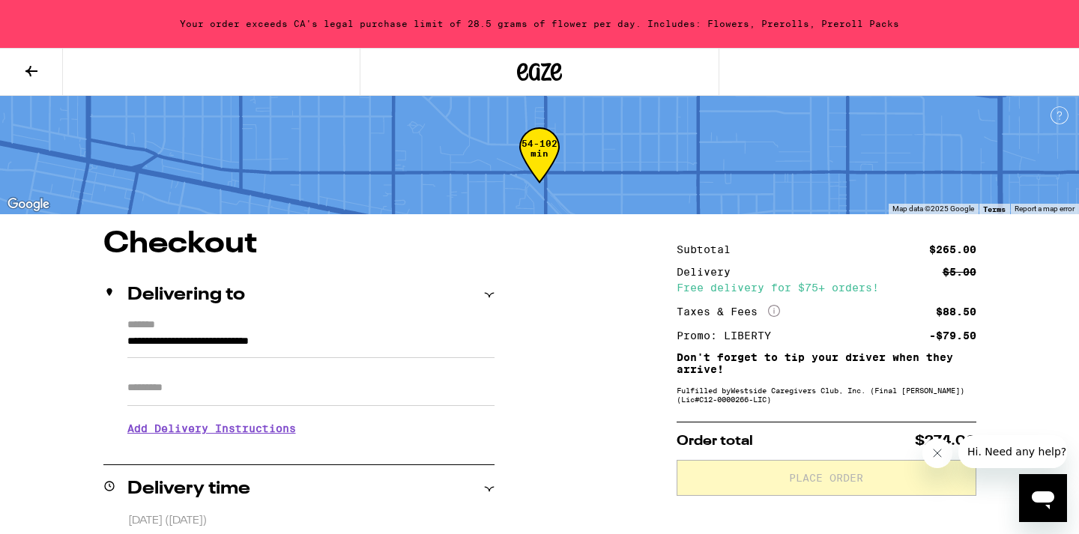
click at [41, 74] on button at bounding box center [31, 72] width 63 height 47
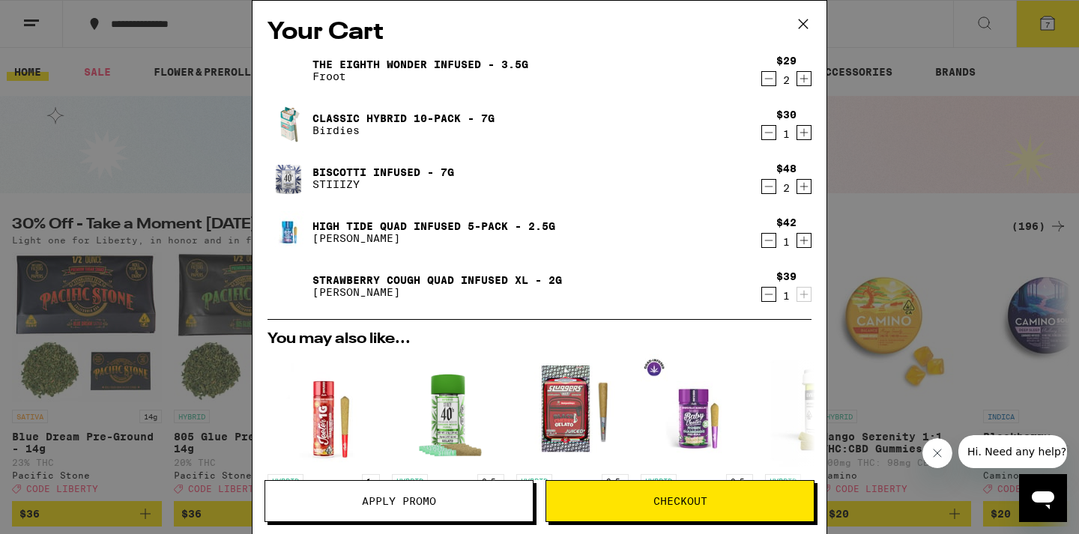
click at [772, 241] on icon "Decrement" at bounding box center [768, 240] width 13 height 18
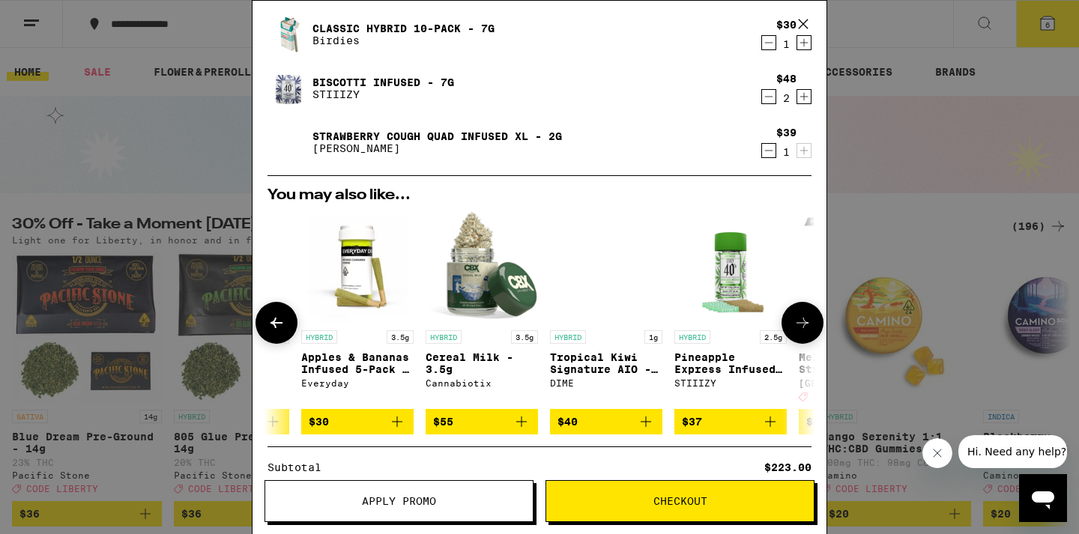
scroll to position [0, 464]
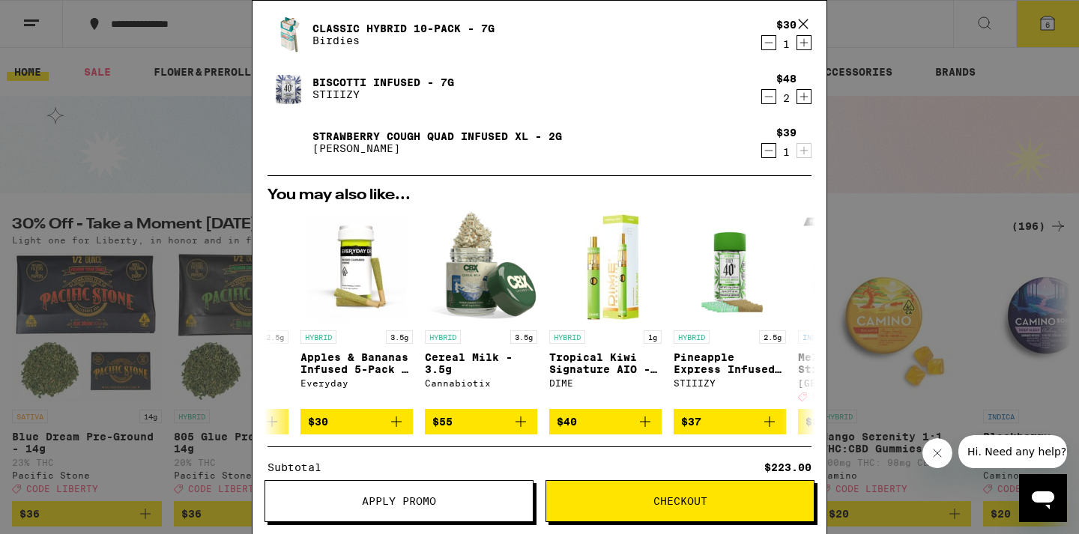
click at [984, 191] on div "Your Cart The Eighth Wonder Infused - 3.5g Froot $29 2 Classic Hybrid 10-Pack -…" at bounding box center [539, 267] width 1079 height 534
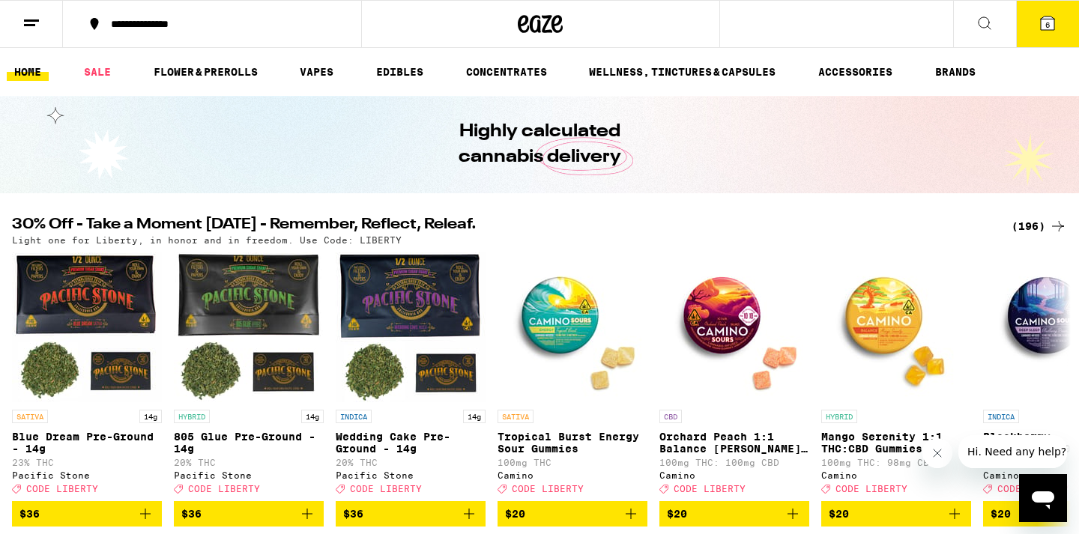
click at [1032, 222] on div "(196)" at bounding box center [1038, 226] width 55 height 18
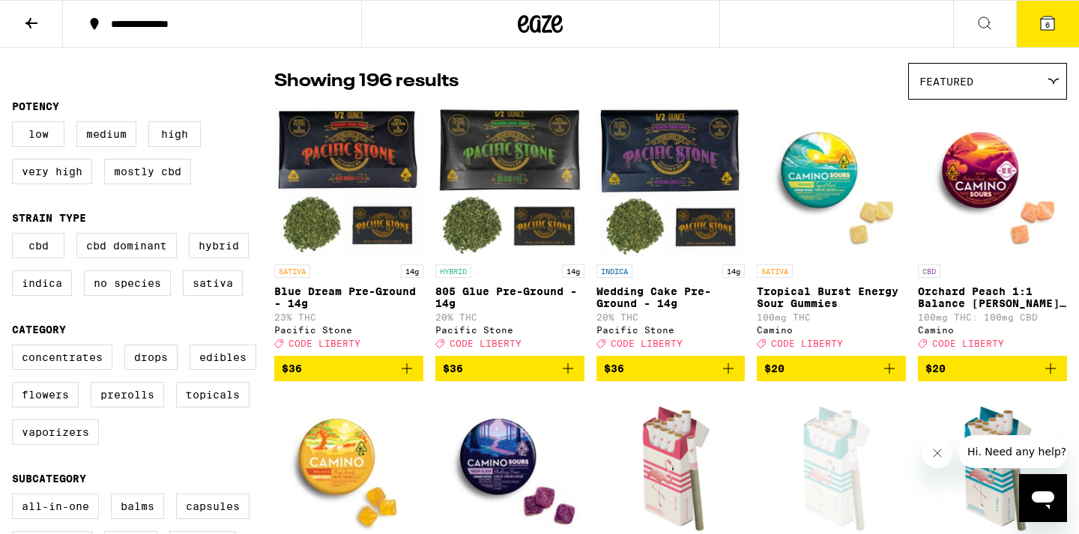
scroll to position [110, 0]
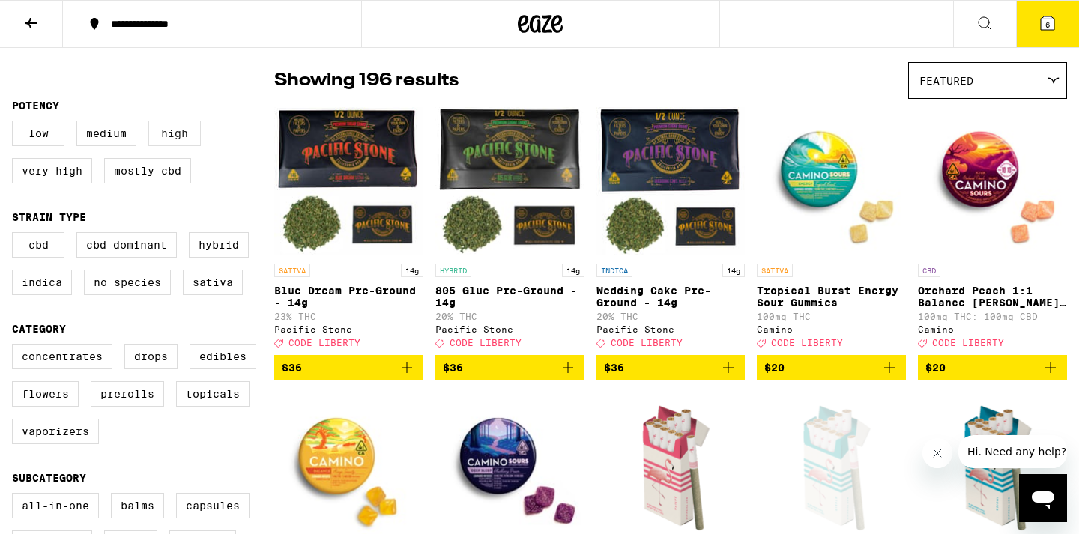
click at [169, 130] on label "High" at bounding box center [174, 133] width 52 height 25
click at [16, 124] on input "High" at bounding box center [15, 123] width 1 height 1
checkbox input "true"
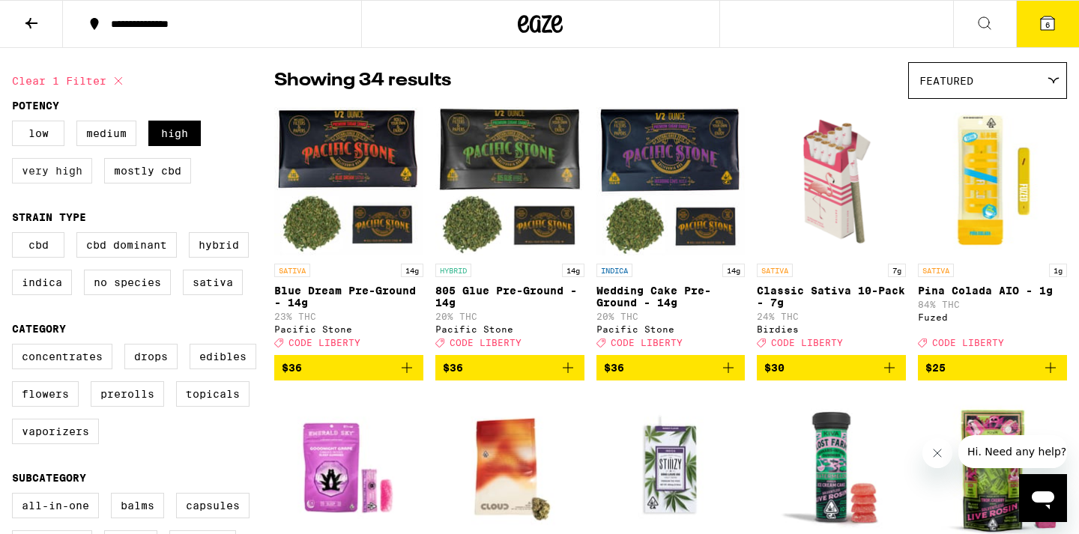
click at [64, 175] on label "Very High" at bounding box center [52, 170] width 80 height 25
click at [16, 124] on input "Very High" at bounding box center [15, 123] width 1 height 1
checkbox input "true"
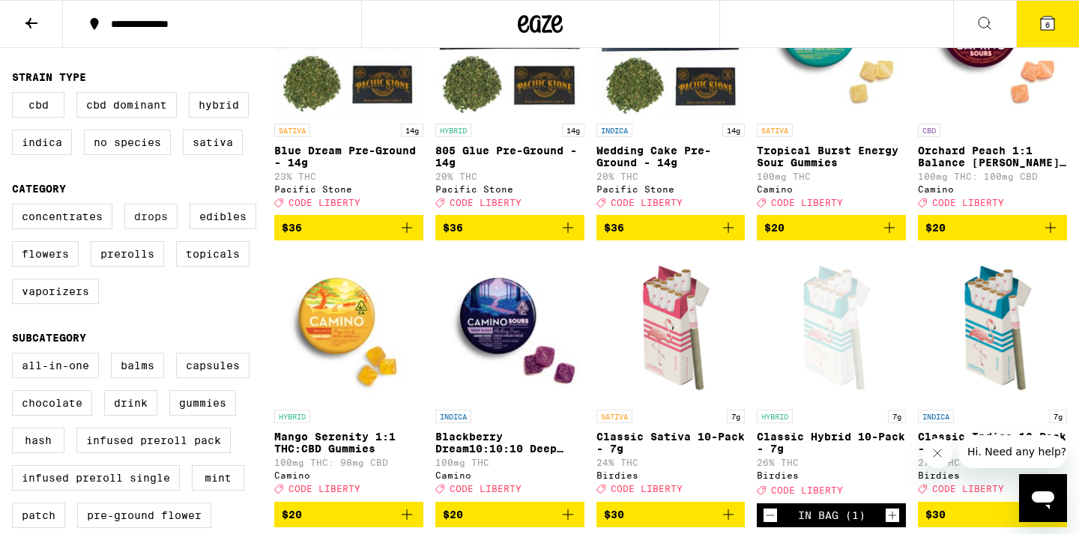
scroll to position [253, 0]
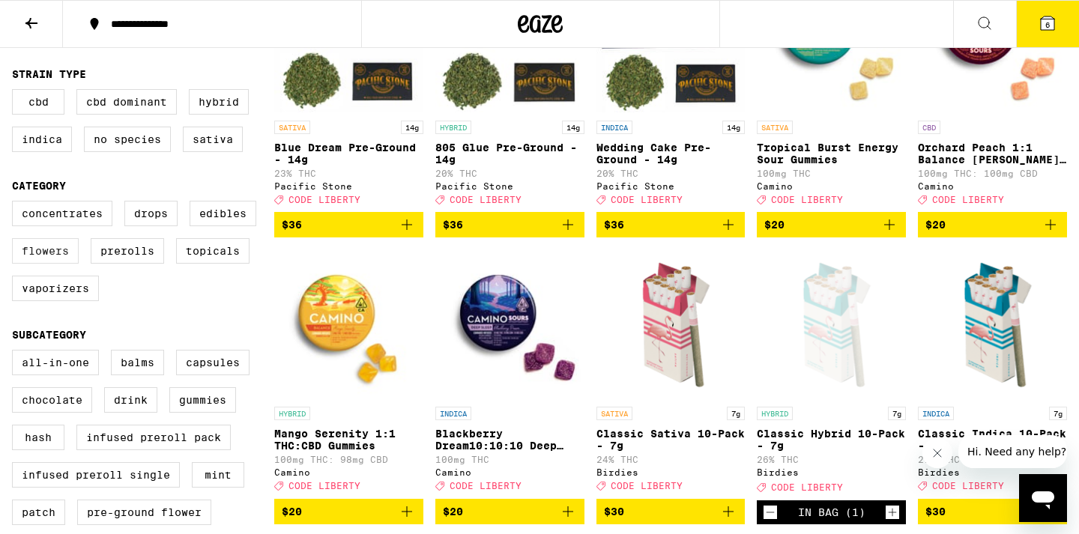
click at [59, 261] on label "Flowers" at bounding box center [45, 250] width 67 height 25
click at [16, 204] on input "Flowers" at bounding box center [15, 203] width 1 height 1
checkbox input "true"
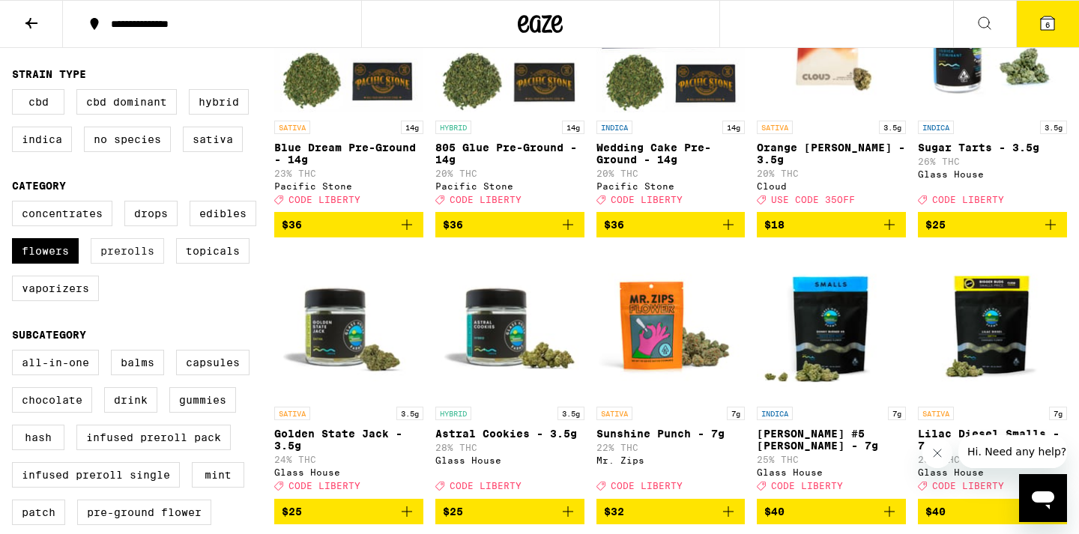
click at [142, 264] on label "Prerolls" at bounding box center [127, 250] width 73 height 25
click at [16, 204] on input "Prerolls" at bounding box center [15, 203] width 1 height 1
checkbox input "true"
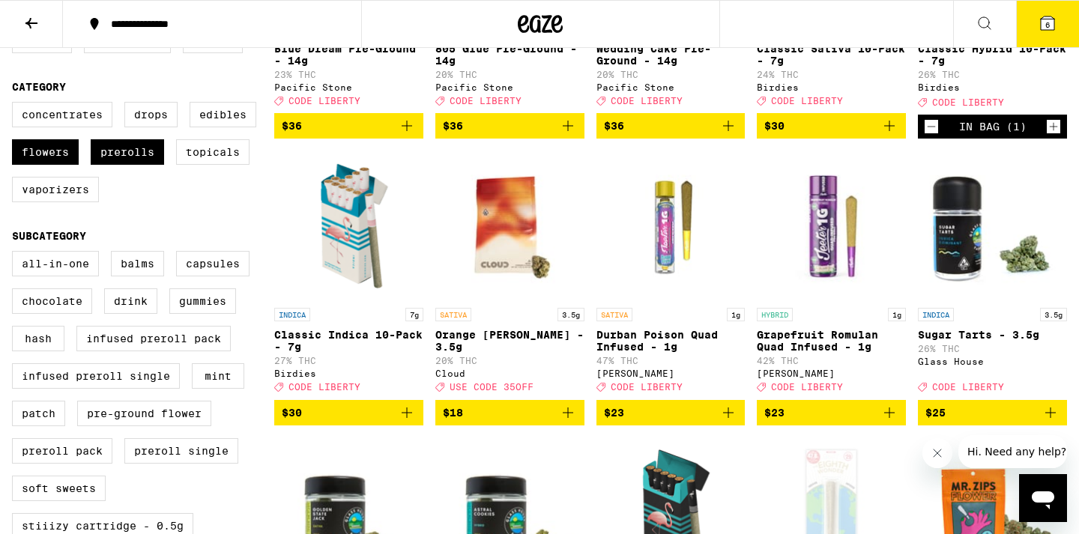
scroll to position [212, 0]
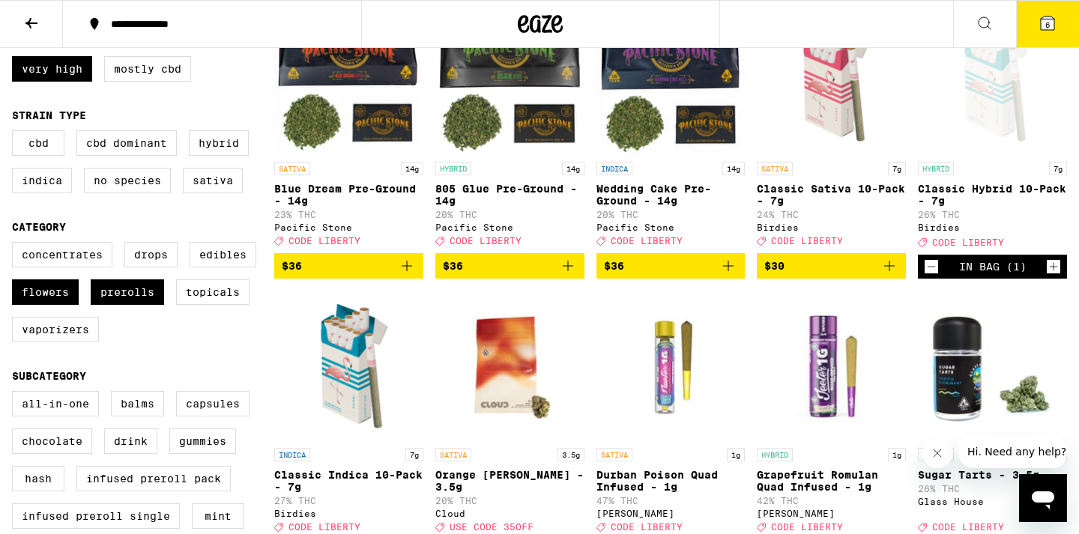
click at [976, 98] on div "Open page for Classic Hybrid 10-Pack - 7g from Birdies" at bounding box center [992, 79] width 149 height 150
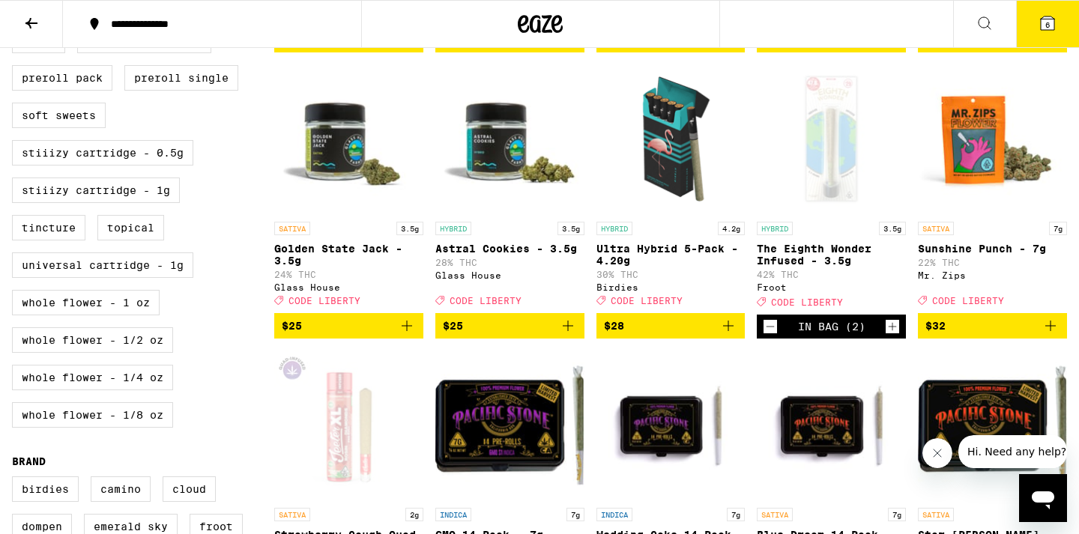
scroll to position [720, 0]
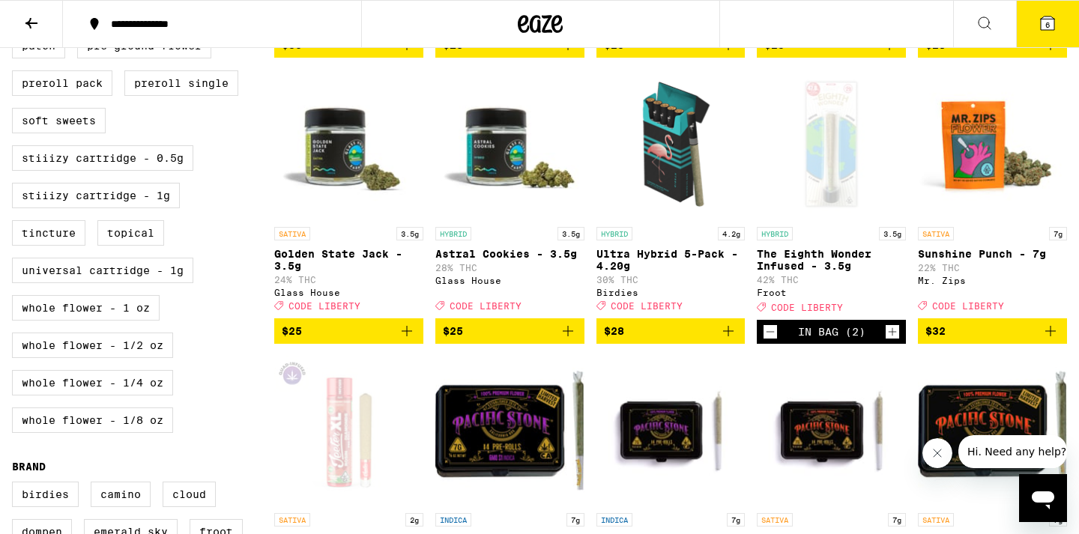
click at [821, 135] on div "Open page for The Eighth Wonder Infused - 3.5g from Froot" at bounding box center [831, 145] width 149 height 150
click at [826, 172] on div "Open page for The Eighth Wonder Infused - 3.5g from Froot" at bounding box center [831, 145] width 149 height 150
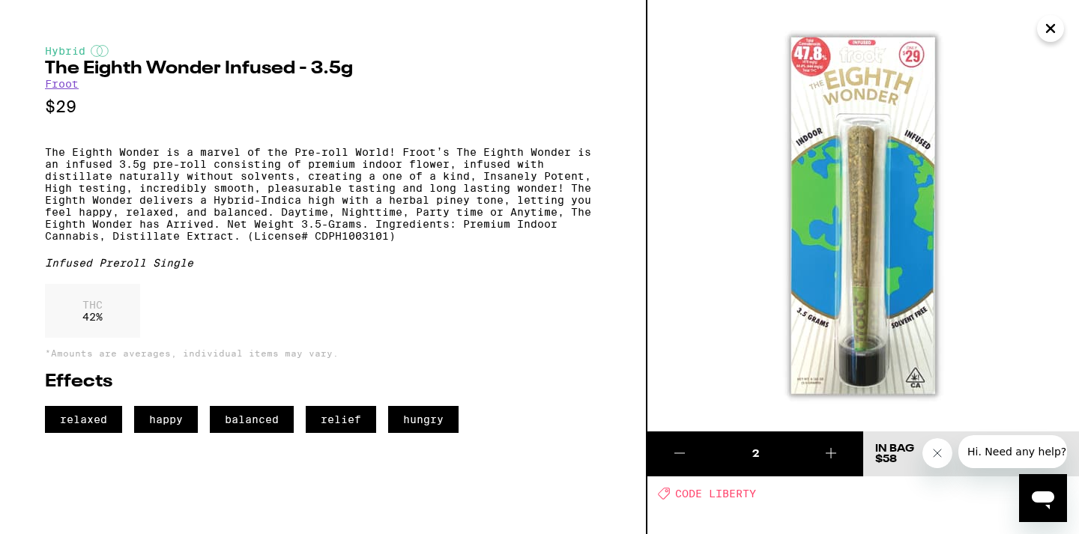
click at [1049, 33] on icon "Close" at bounding box center [1050, 28] width 18 height 22
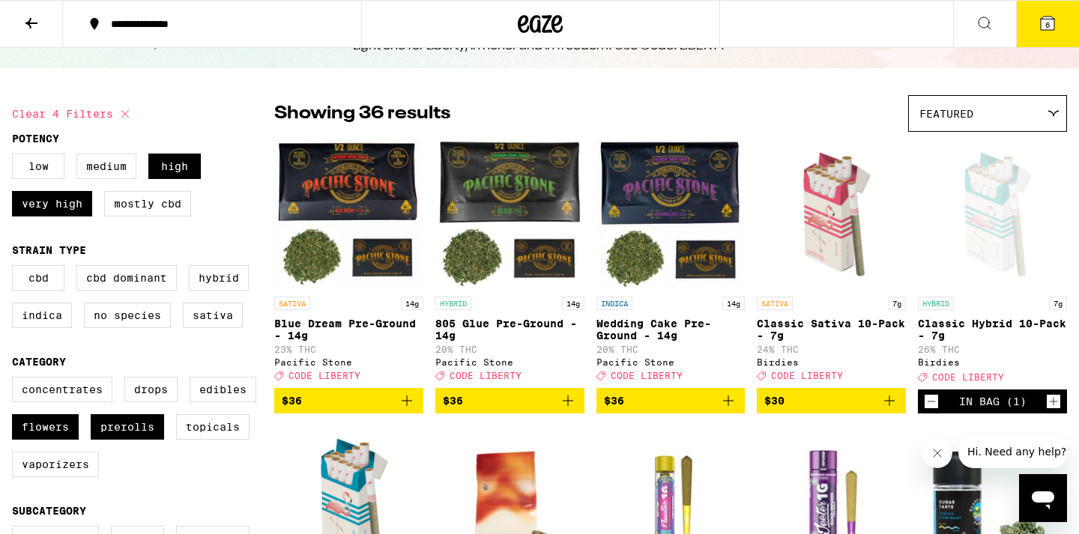
scroll to position [295, 0]
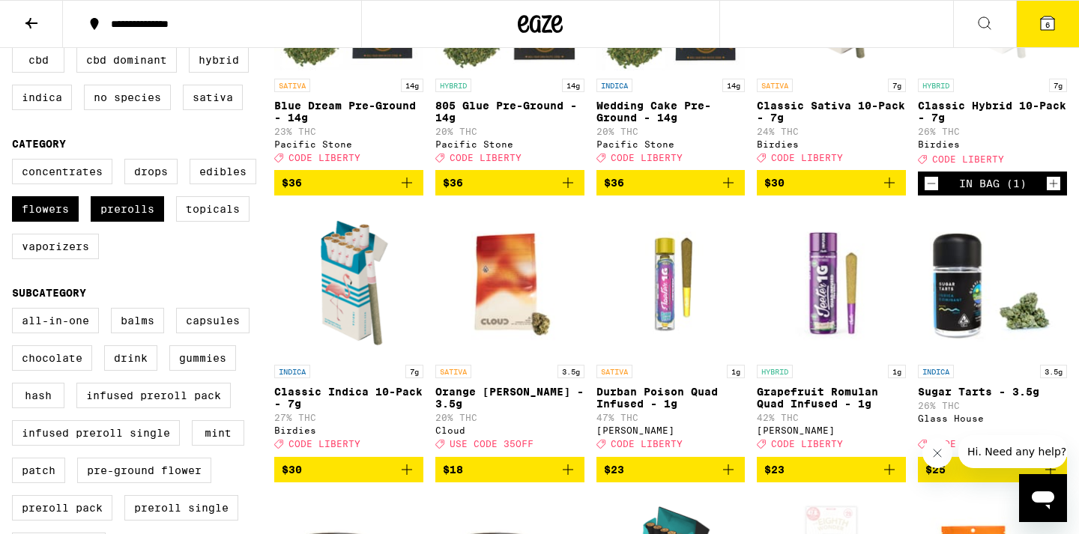
click at [1054, 14] on icon at bounding box center [1047, 23] width 18 height 18
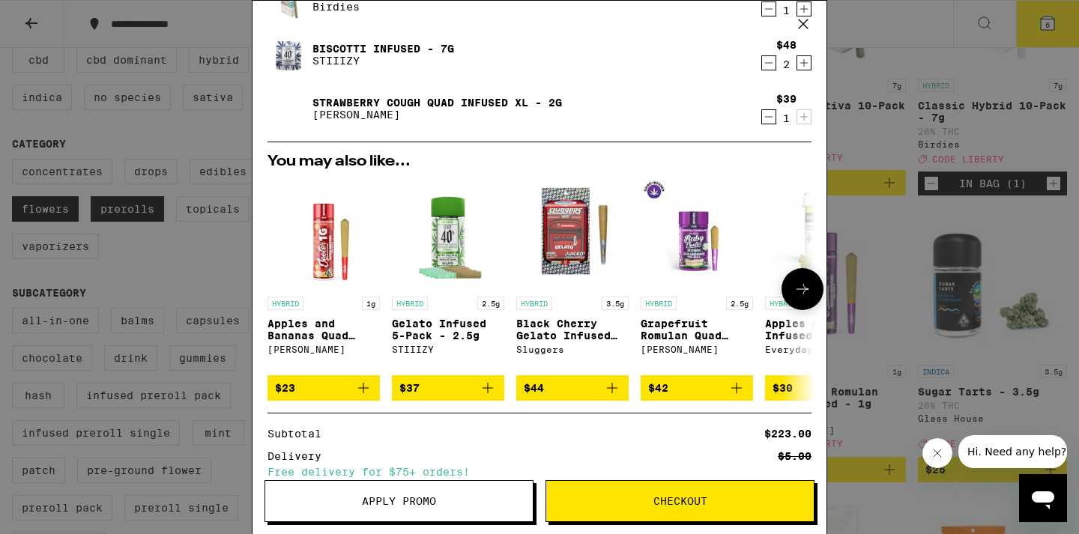
scroll to position [0, 6]
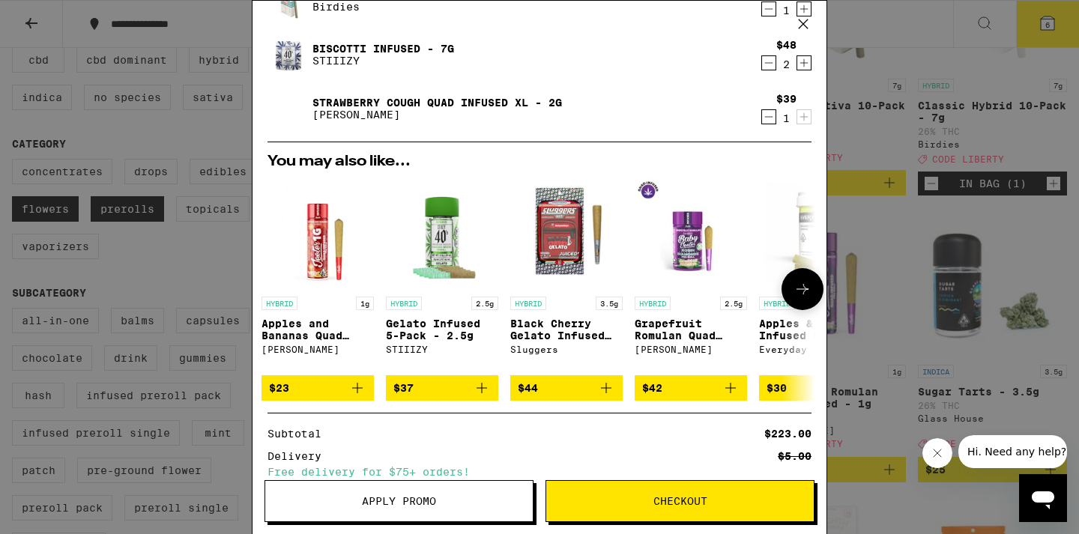
click at [794, 291] on icon at bounding box center [802, 289] width 18 height 18
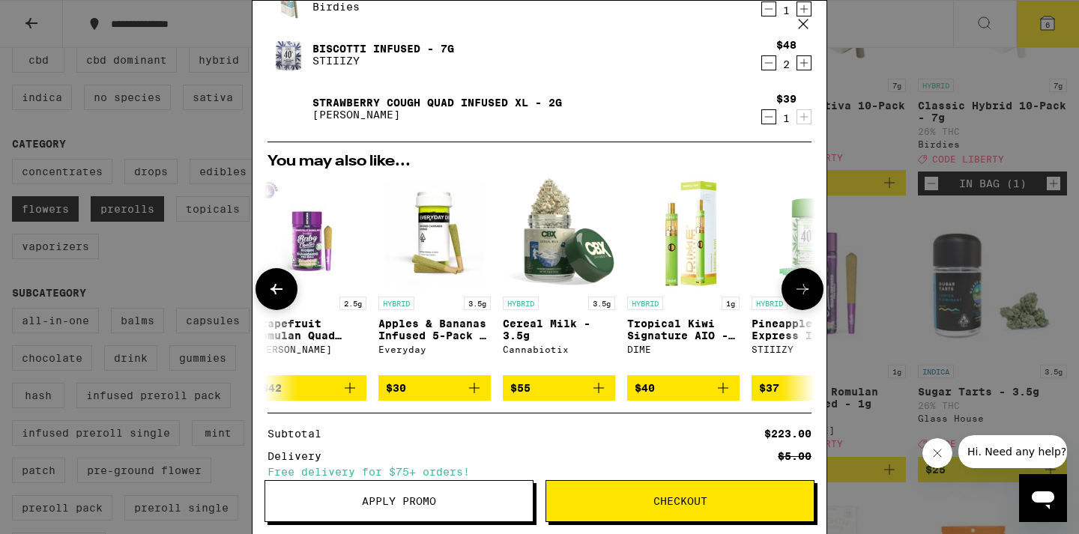
click at [794, 291] on icon at bounding box center [802, 289] width 18 height 18
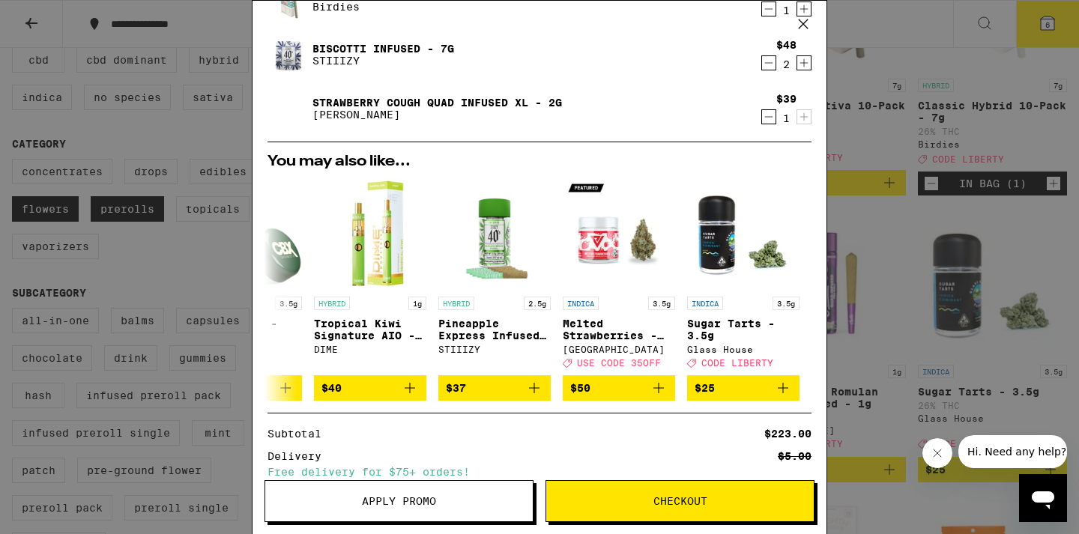
click at [907, 201] on div "Your Cart The Eighth Wonder Infused - 3.5g Froot $29 2 Classic Hybrid 10-Pack -…" at bounding box center [539, 267] width 1079 height 534
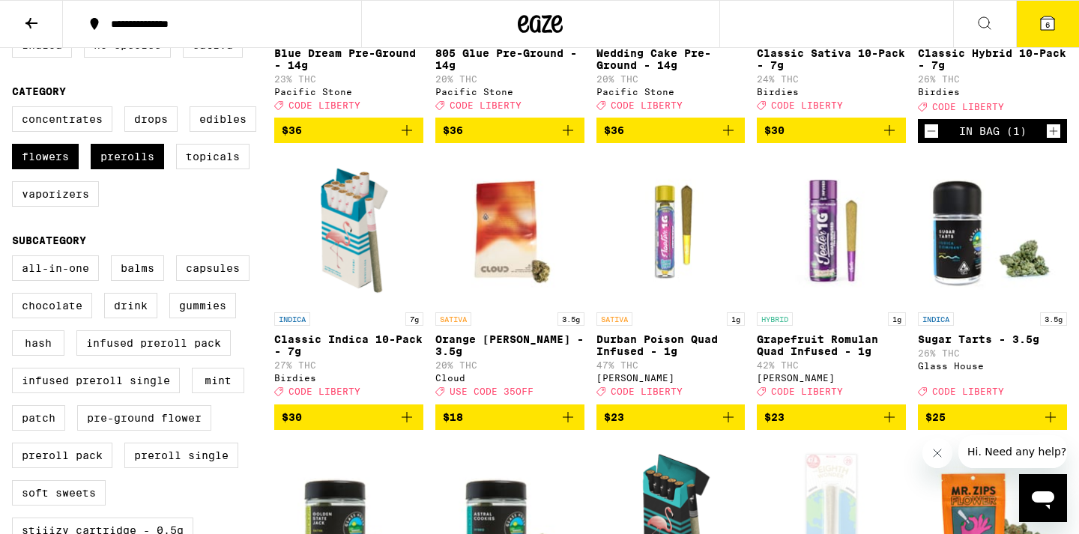
scroll to position [359, 0]
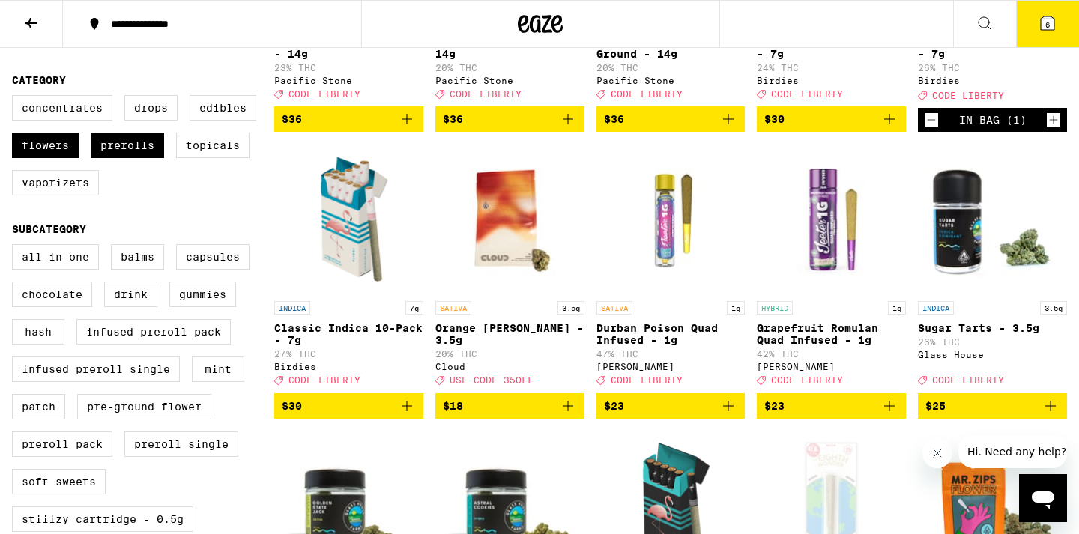
click at [892, 415] on icon "Add to bag" at bounding box center [889, 406] width 18 height 18
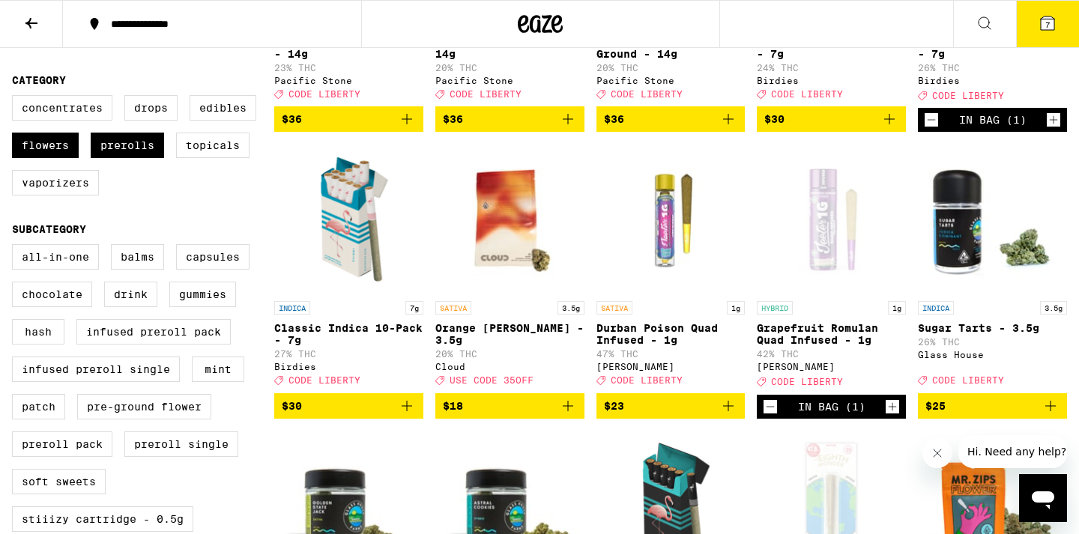
click at [1060, 31] on button "7" at bounding box center [1047, 24] width 63 height 46
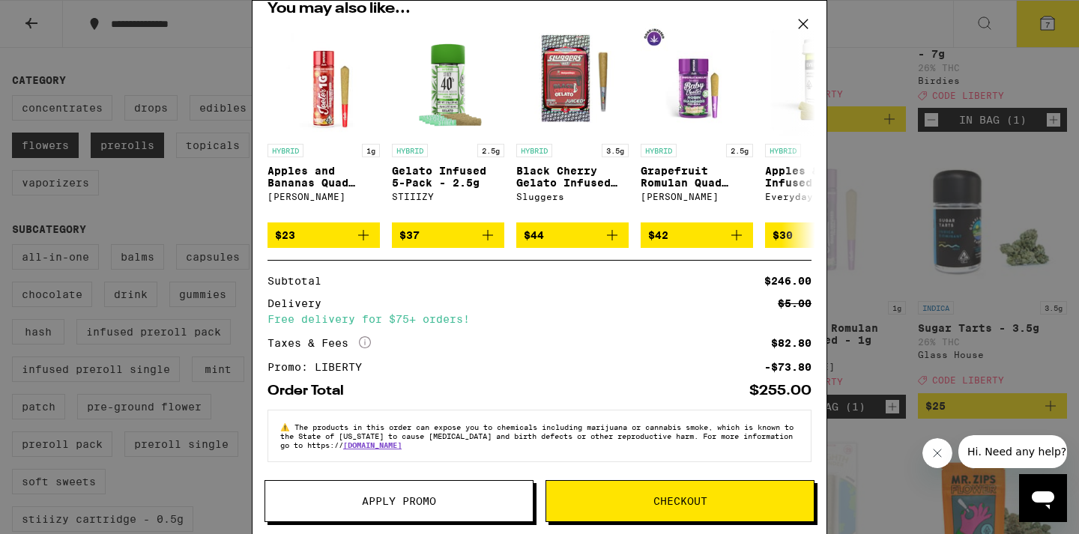
scroll to position [342, 0]
click at [694, 504] on span "Checkout" at bounding box center [680, 501] width 54 height 10
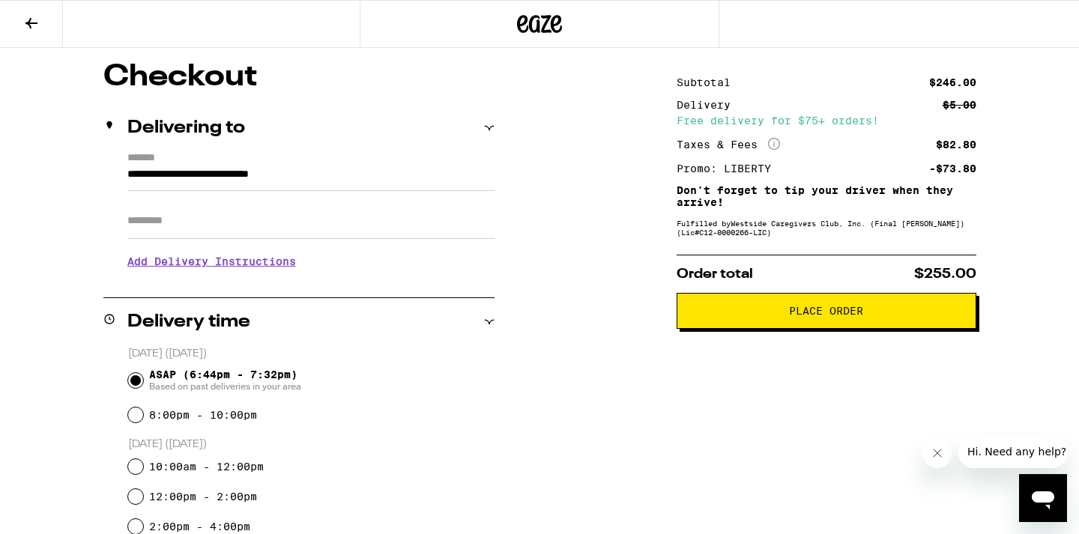
scroll to position [17, 0]
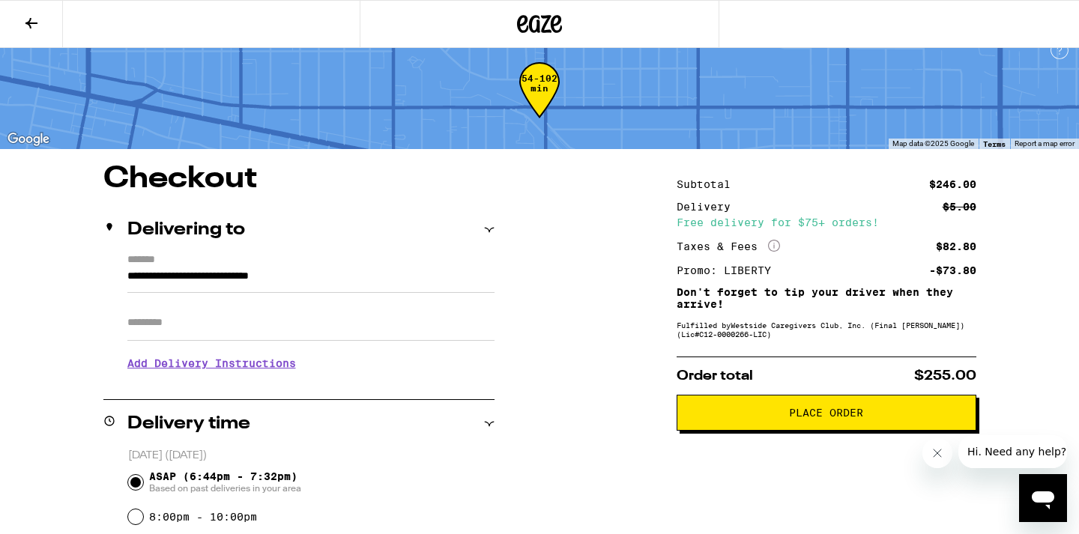
click at [832, 428] on button "Place Order" at bounding box center [827, 413] width 300 height 36
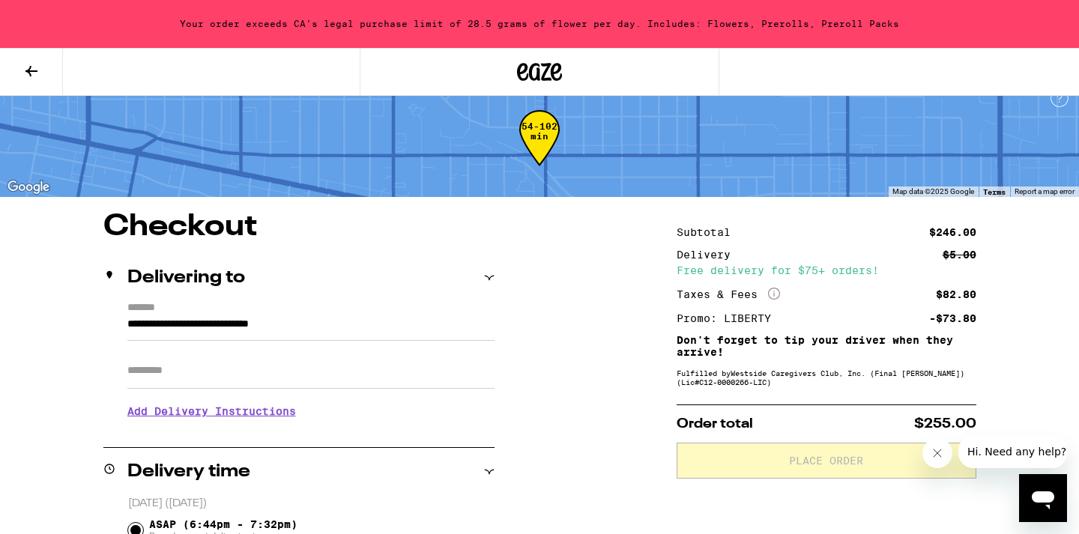
click at [32, 74] on icon at bounding box center [31, 71] width 18 height 18
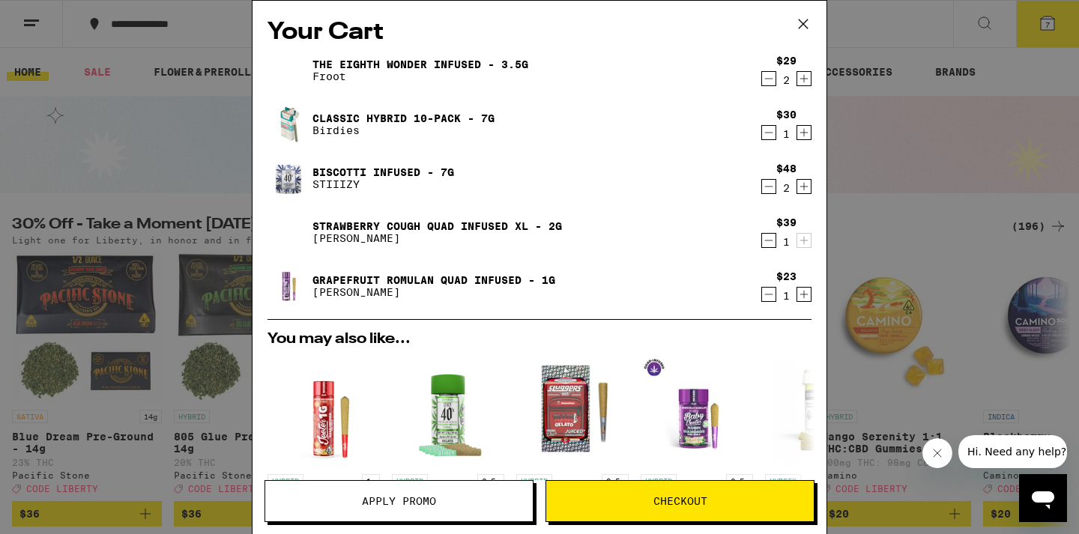
click at [769, 82] on icon "Decrement" at bounding box center [768, 79] width 13 height 18
click at [772, 241] on icon "Decrement" at bounding box center [768, 240] width 13 height 18
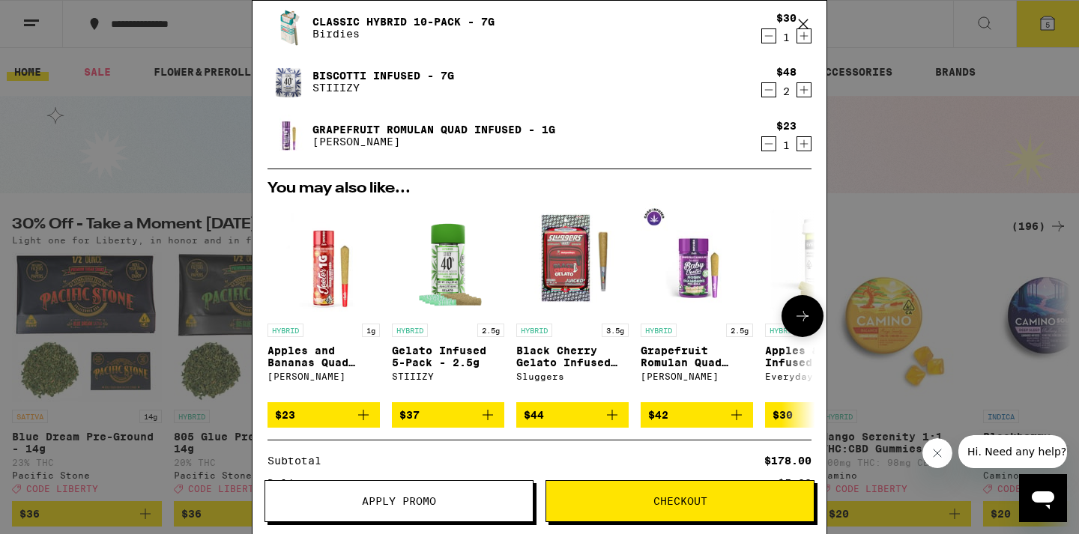
scroll to position [94, 0]
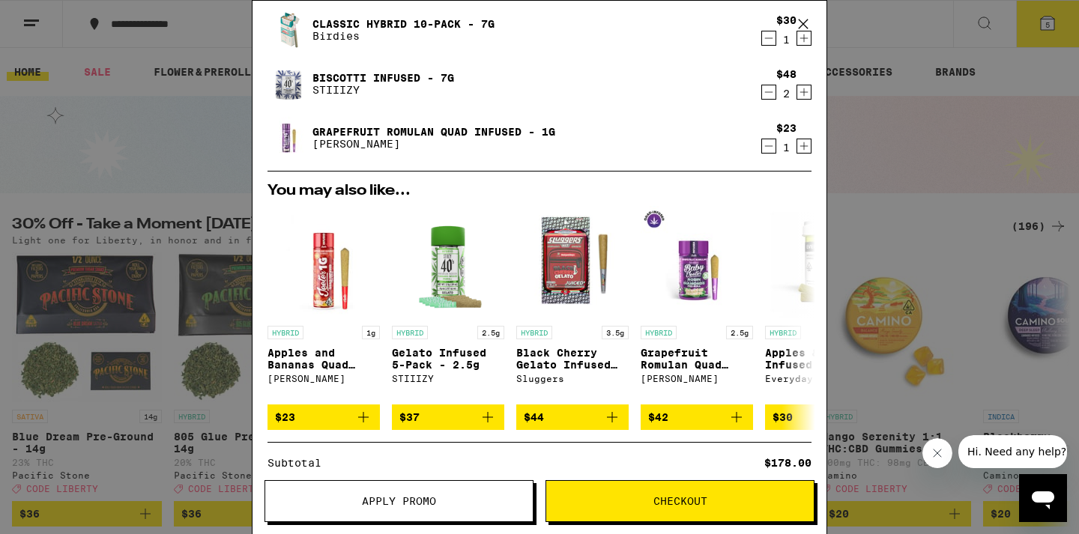
click at [1002, 181] on div "Your Cart The Eighth Wonder Infused - 3.5g Froot $29 1 Classic Hybrid 10-Pack -…" at bounding box center [539, 267] width 1079 height 534
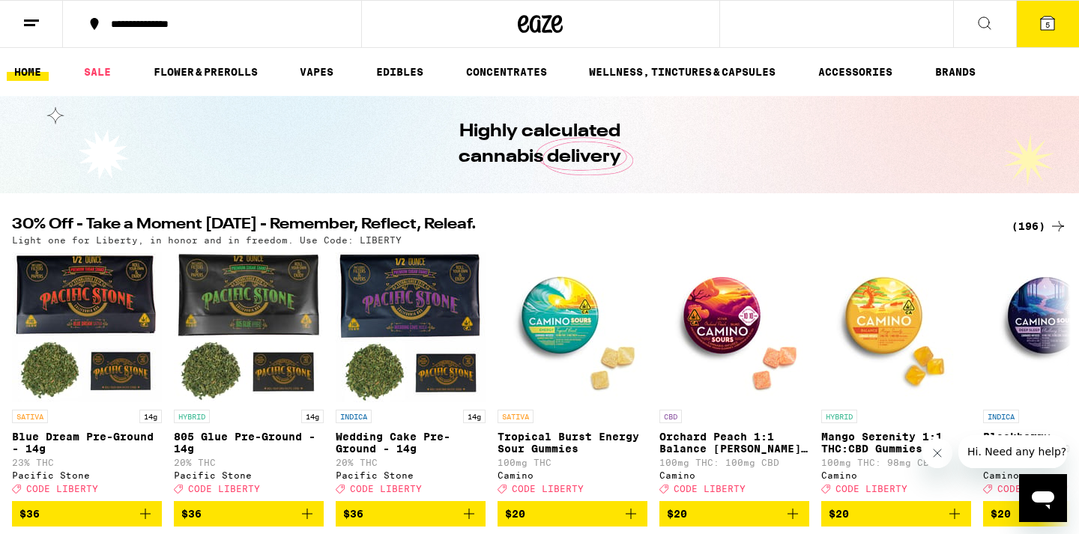
click at [1027, 227] on div "(196)" at bounding box center [1038, 226] width 55 height 18
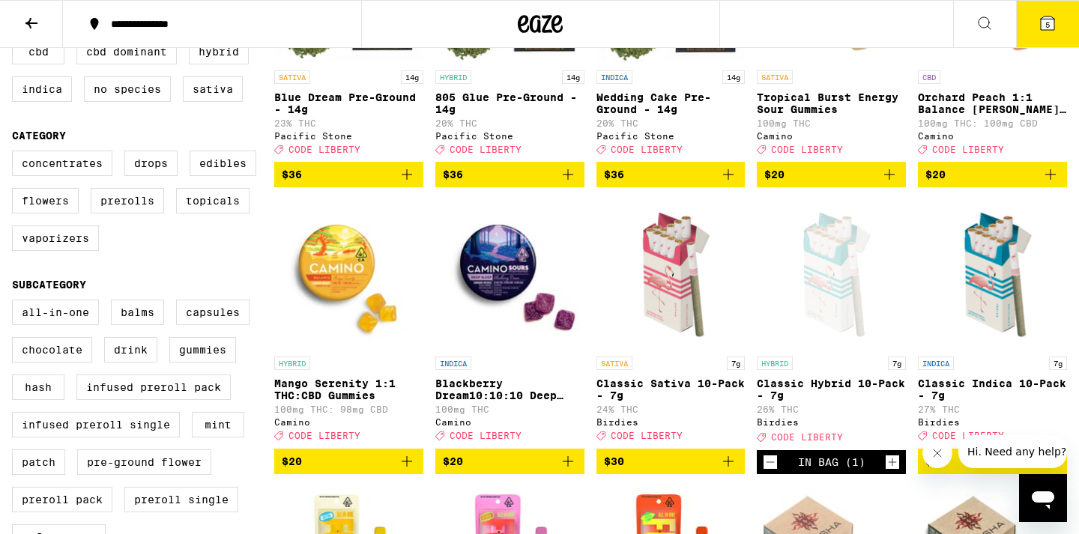
scroll to position [302, 0]
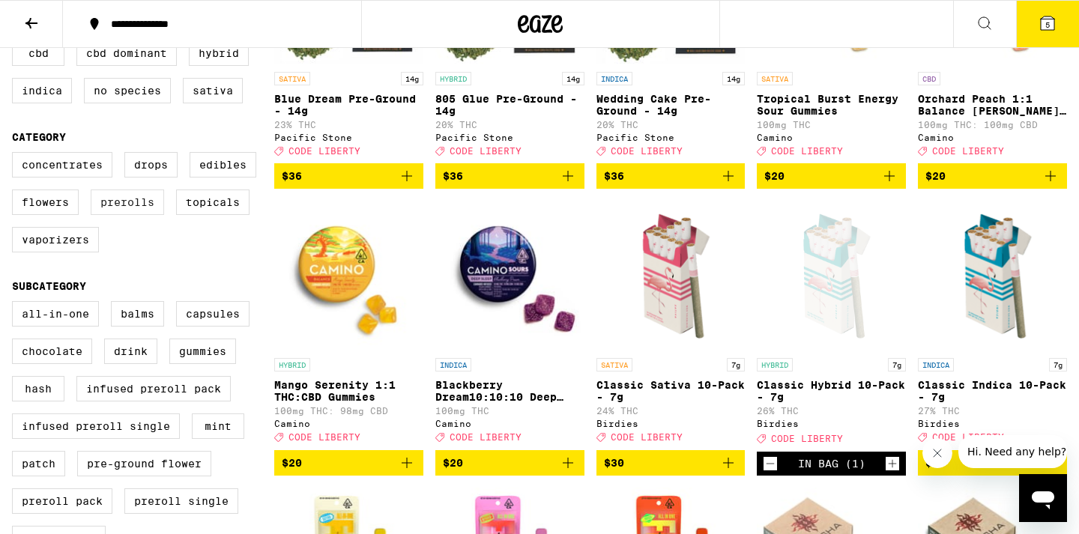
click at [140, 215] on label "Prerolls" at bounding box center [127, 202] width 73 height 25
click at [16, 155] on input "Prerolls" at bounding box center [15, 154] width 1 height 1
checkbox input "true"
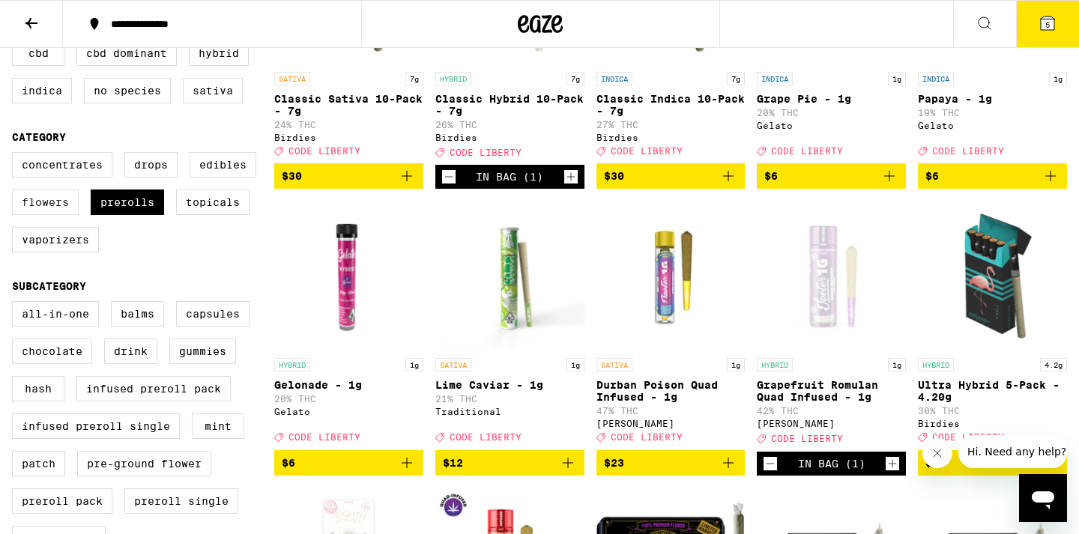
click at [60, 214] on label "Flowers" at bounding box center [45, 202] width 67 height 25
click at [16, 155] on input "Flowers" at bounding box center [15, 154] width 1 height 1
checkbox input "true"
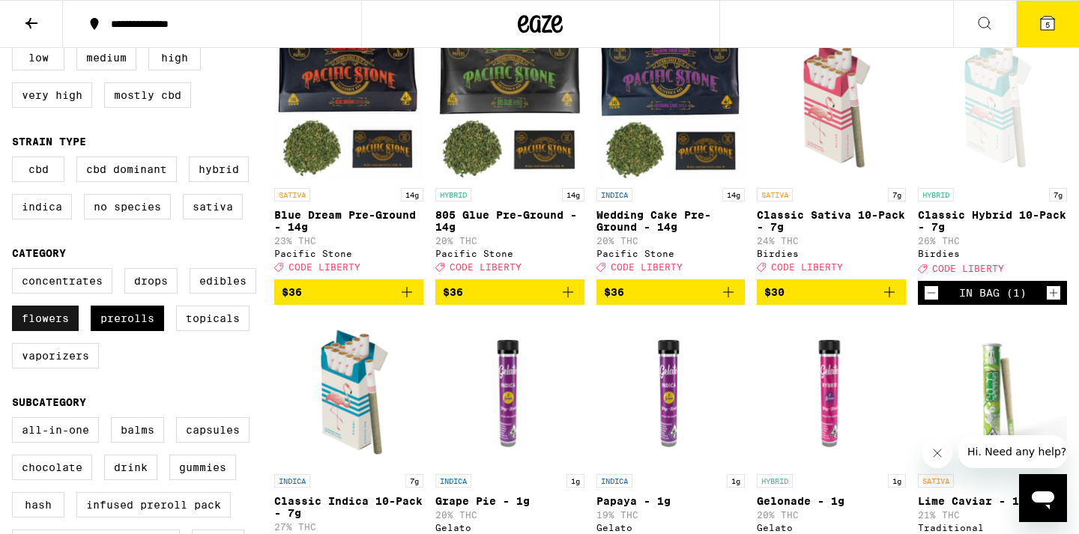
scroll to position [49, 0]
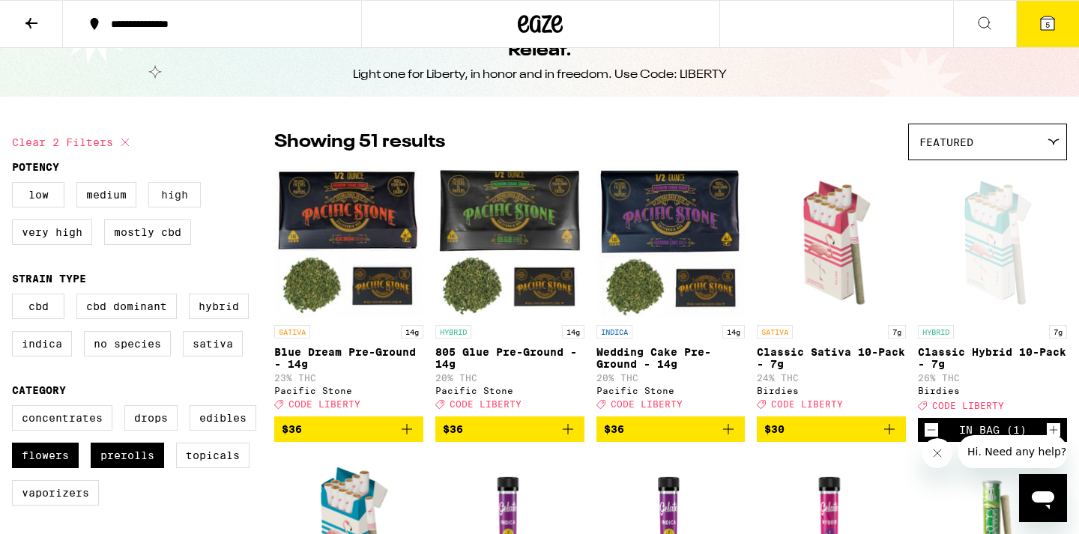
click at [175, 196] on label "High" at bounding box center [174, 194] width 52 height 25
click at [16, 185] on input "High" at bounding box center [15, 184] width 1 height 1
checkbox input "true"
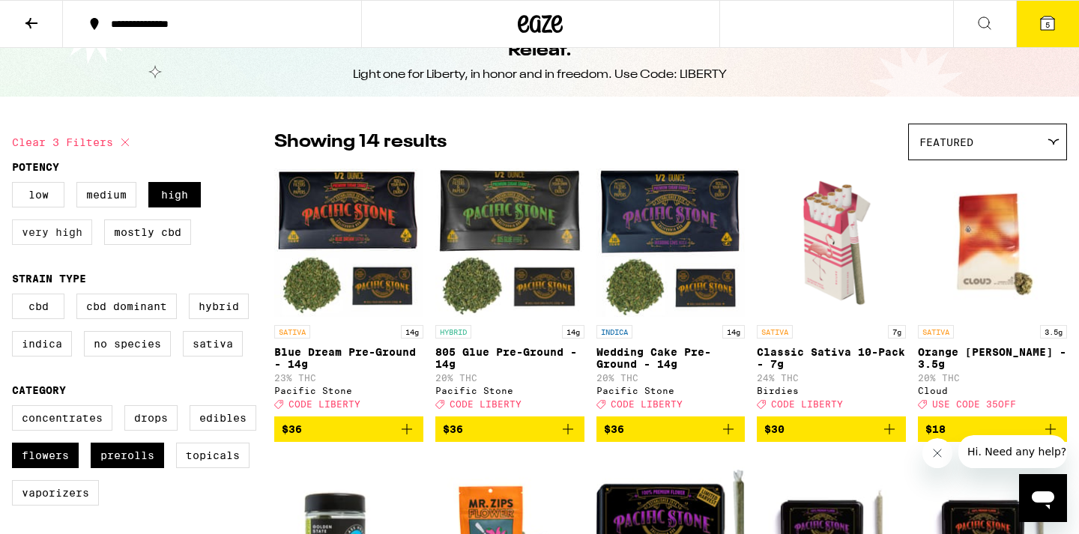
click at [67, 238] on label "Very High" at bounding box center [52, 232] width 80 height 25
click at [16, 185] on input "Very High" at bounding box center [15, 184] width 1 height 1
checkbox input "true"
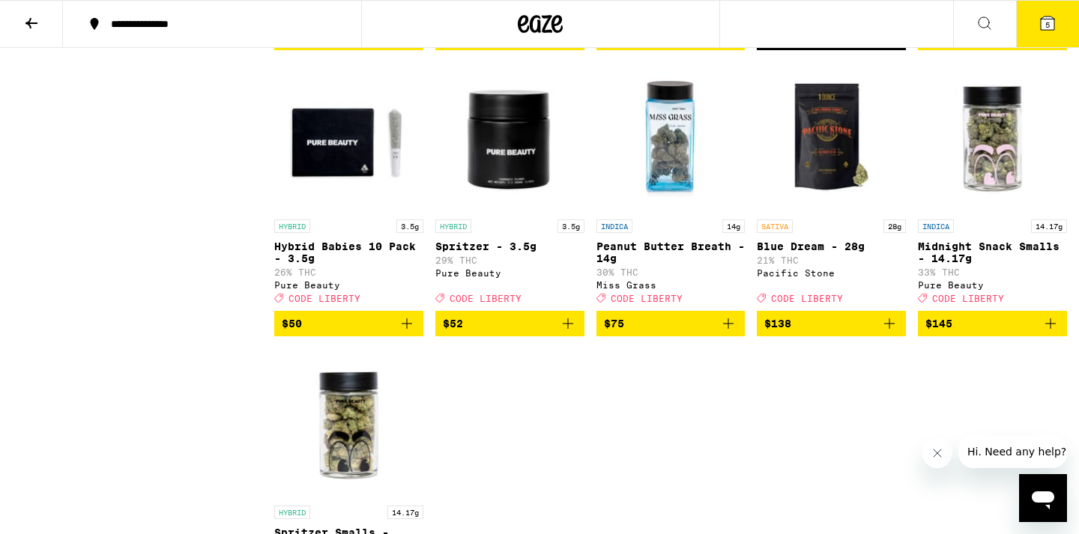
scroll to position [1968, 0]
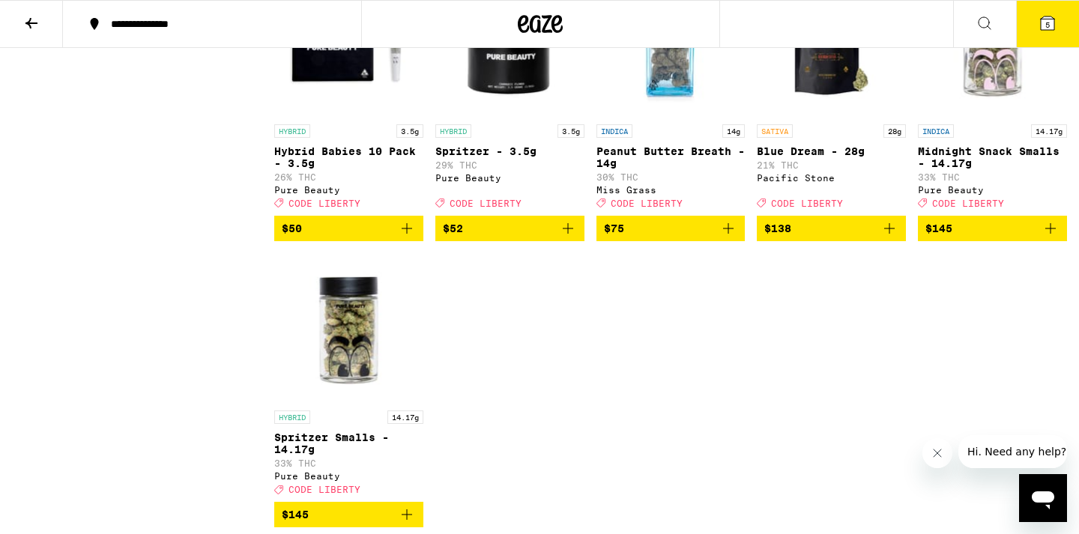
click at [1048, 30] on button "5" at bounding box center [1047, 24] width 63 height 46
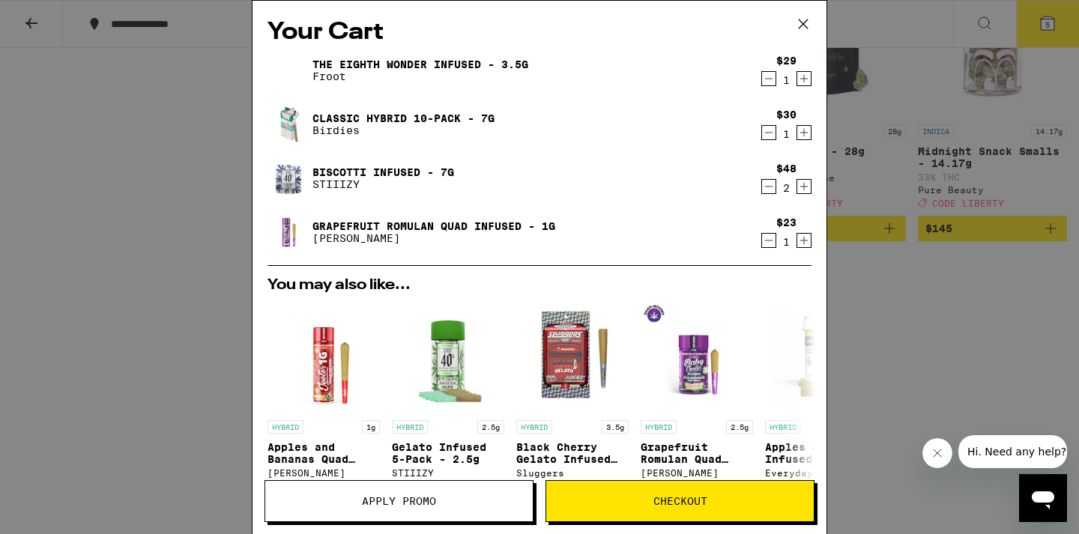
click at [805, 243] on icon "Increment" at bounding box center [803, 240] width 13 height 18
click at [1053, 140] on div "Your Cart The Eighth Wonder Infused - 3.5g Froot $29 1 Classic Hybrid 10-Pack -…" at bounding box center [539, 267] width 1079 height 534
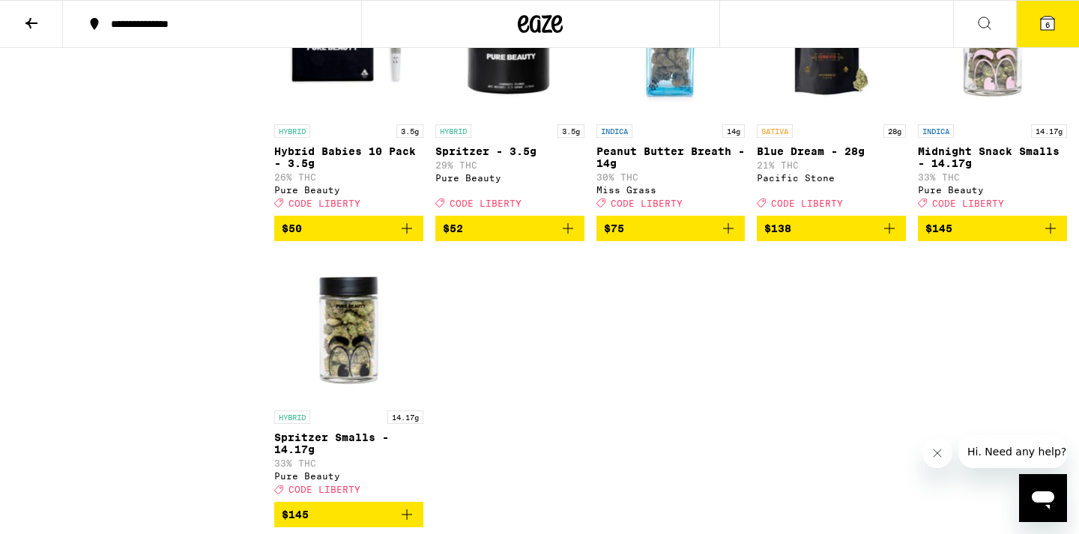
click at [1055, 28] on icon at bounding box center [1047, 23] width 18 height 18
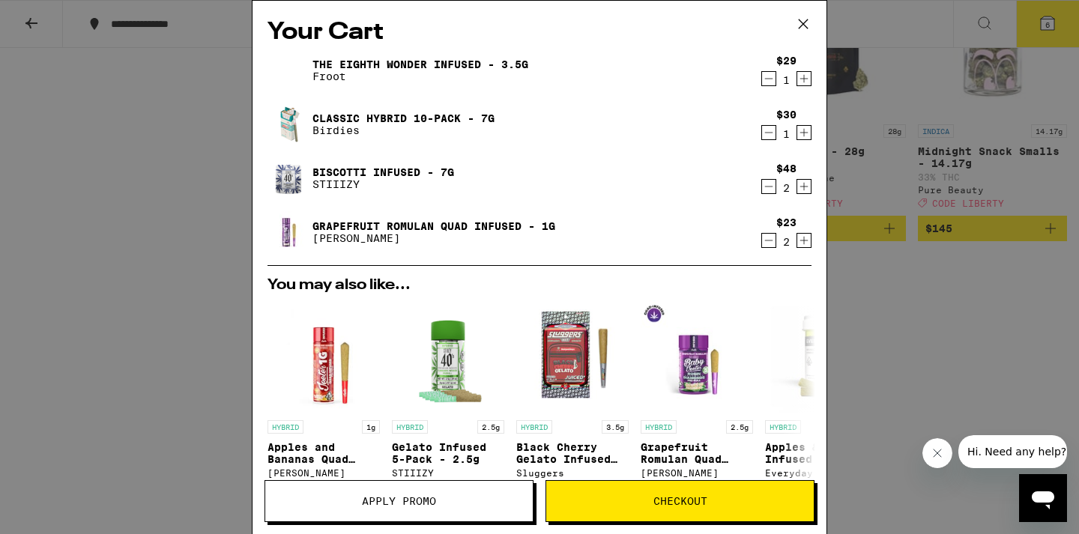
click at [671, 504] on span "Checkout" at bounding box center [680, 501] width 54 height 10
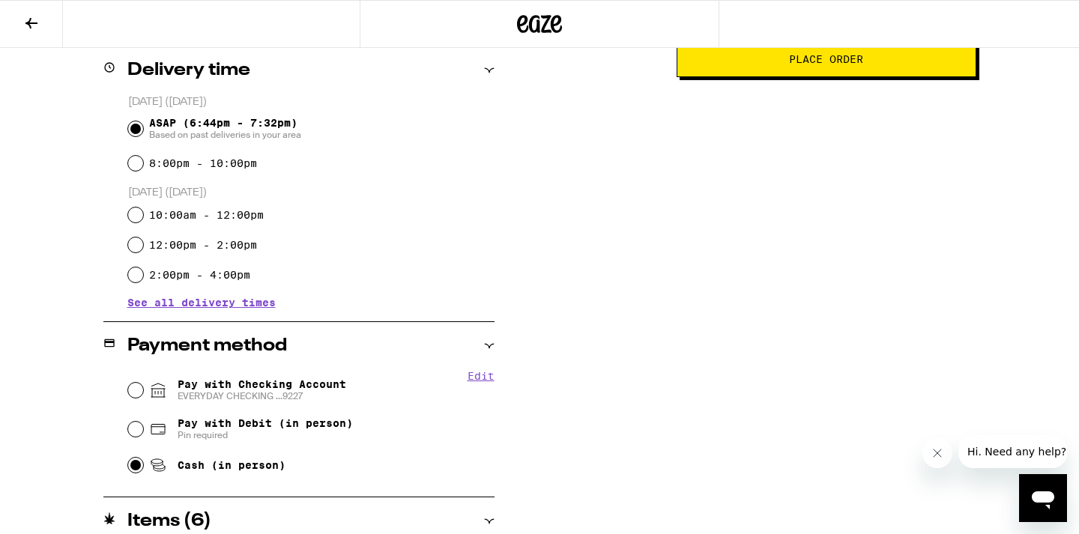
scroll to position [32, 0]
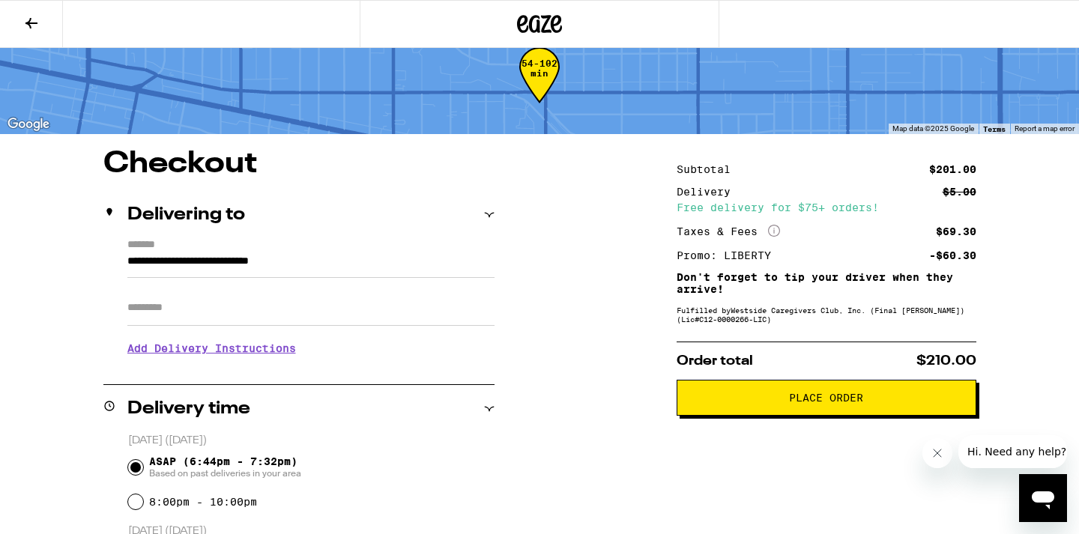
click at [844, 411] on button "Place Order" at bounding box center [827, 398] width 300 height 36
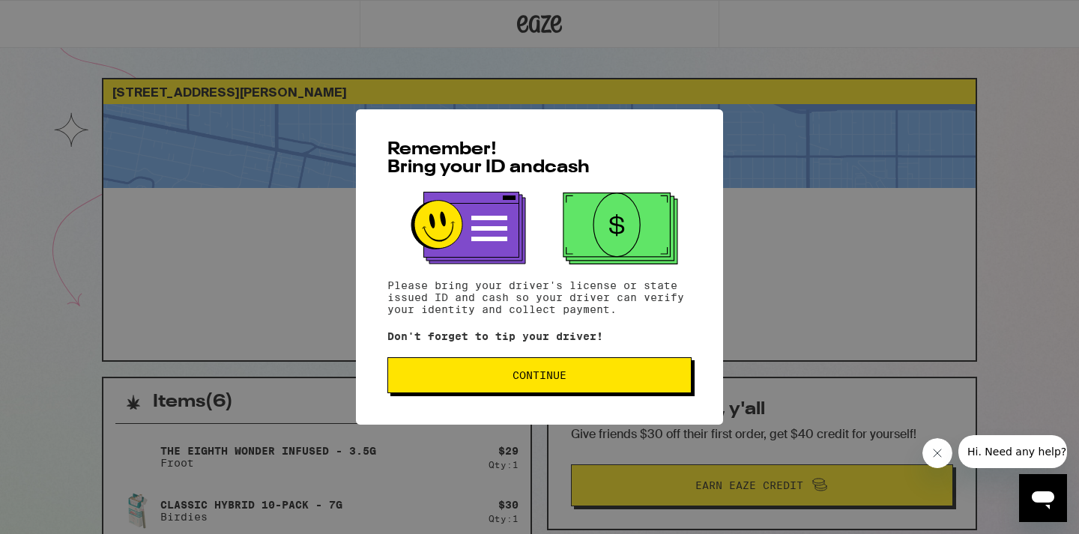
click at [529, 386] on button "Continue" at bounding box center [539, 375] width 304 height 36
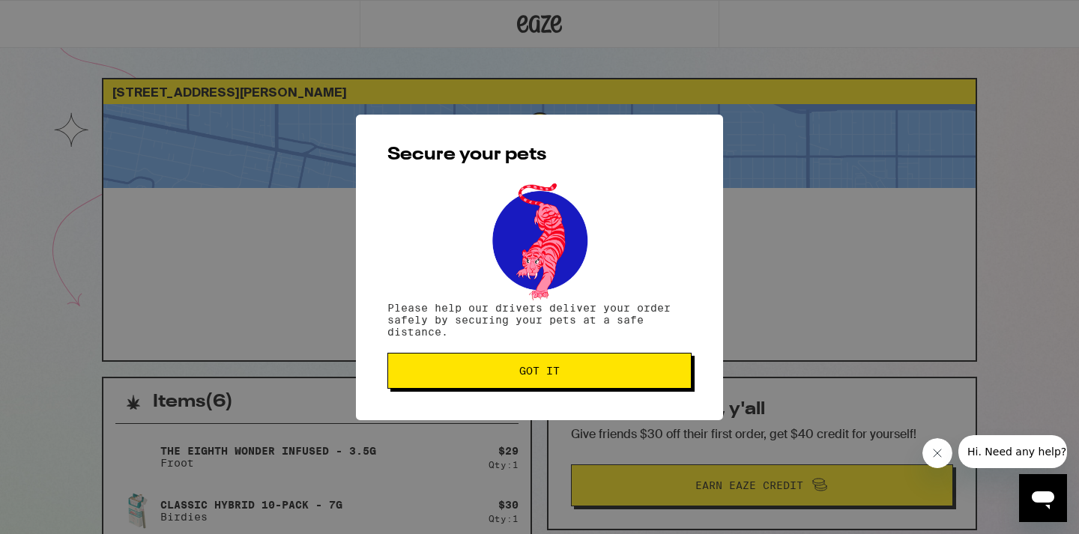
scroll to position [6, 1]
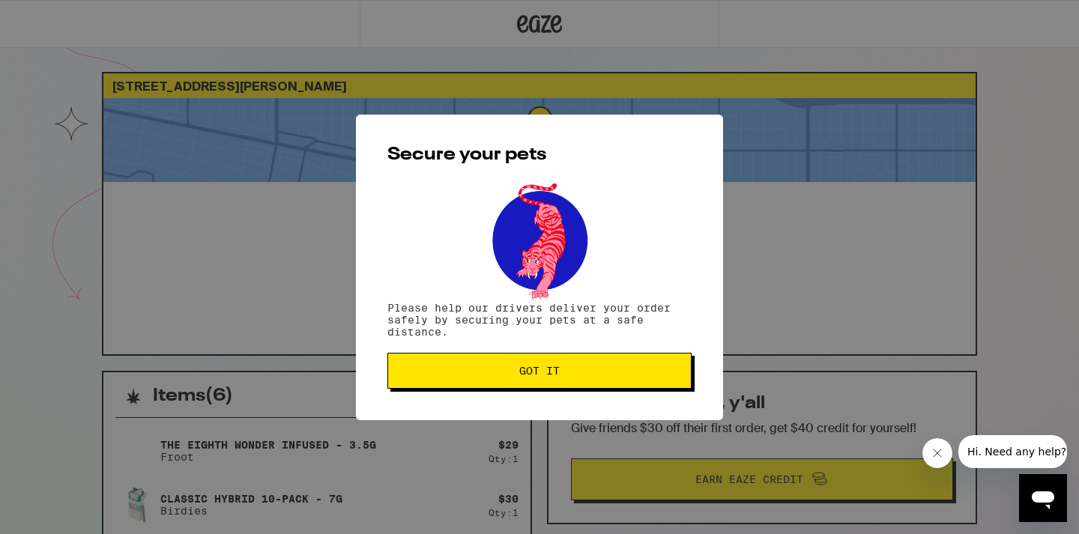
click at [530, 370] on span "Got it" at bounding box center [539, 371] width 40 height 10
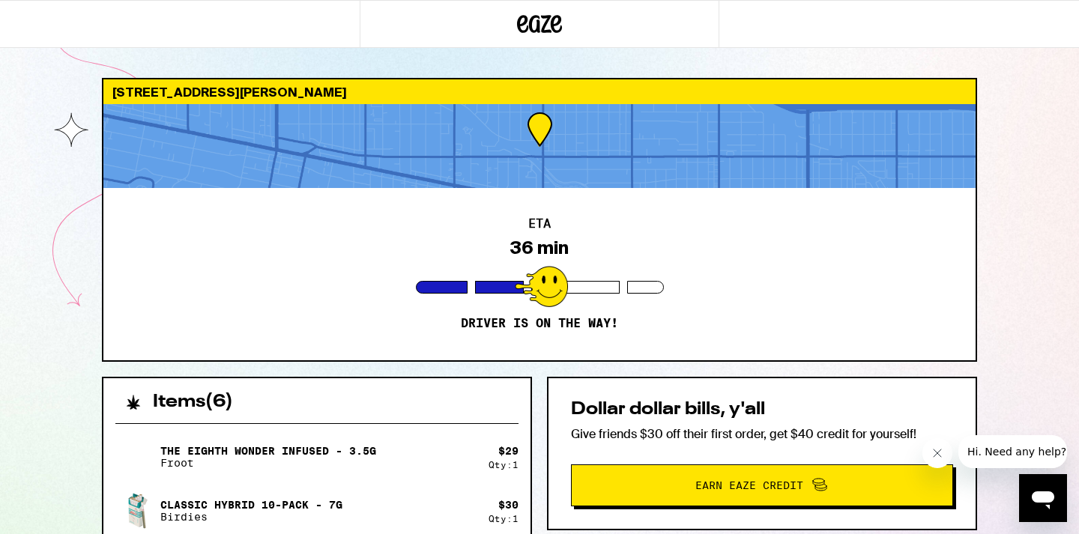
scroll to position [0, 0]
click at [614, 327] on p "Driver is on the way!" at bounding box center [539, 323] width 157 height 15
click at [542, 276] on div at bounding box center [541, 286] width 53 height 41
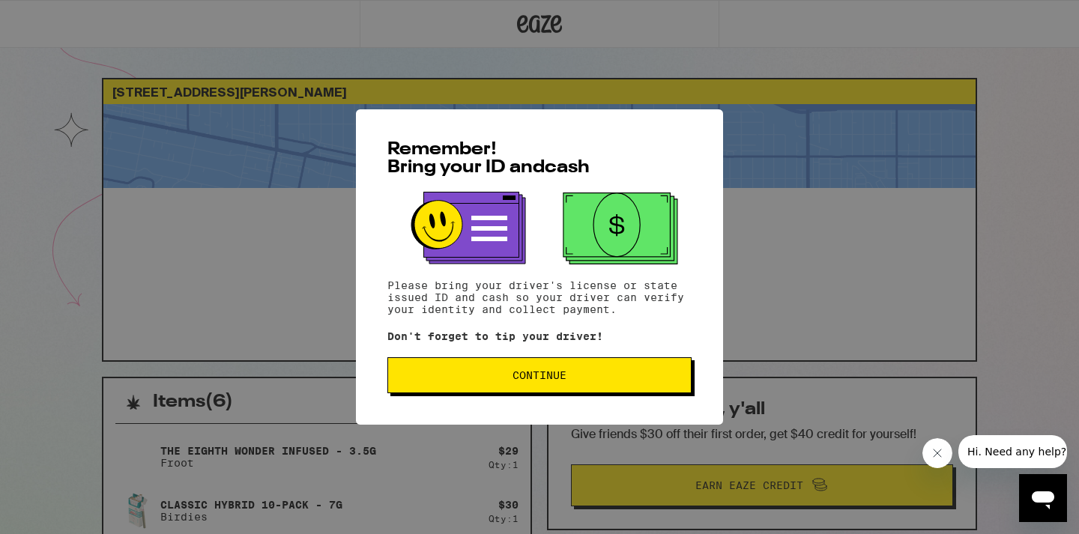
click at [569, 379] on span "Continue" at bounding box center [539, 375] width 279 height 10
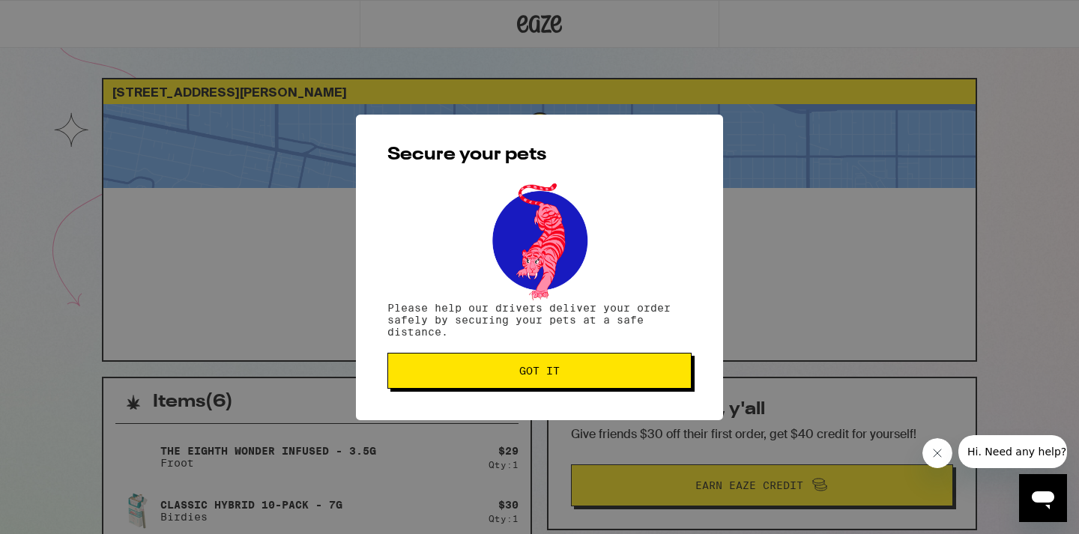
click at [563, 374] on span "Got it" at bounding box center [539, 371] width 279 height 10
